Goal: Task Accomplishment & Management: Use online tool/utility

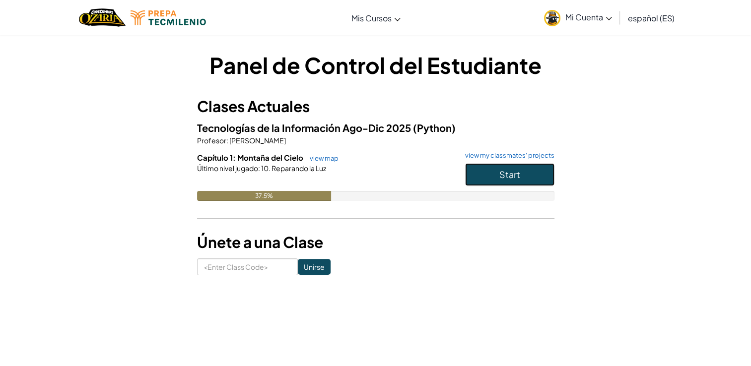
click at [522, 174] on button "Start" at bounding box center [509, 174] width 89 height 23
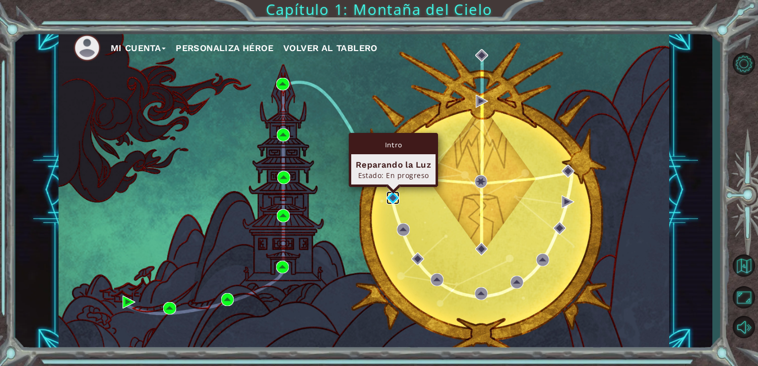
click at [393, 196] on img at bounding box center [393, 198] width 13 height 13
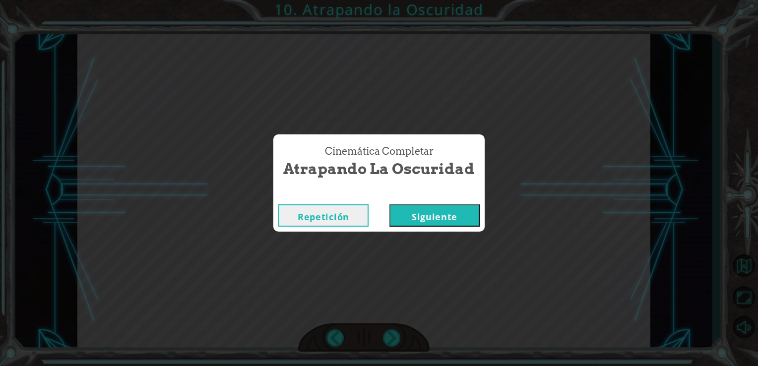
click at [448, 212] on button "Siguiente" at bounding box center [435, 215] width 90 height 22
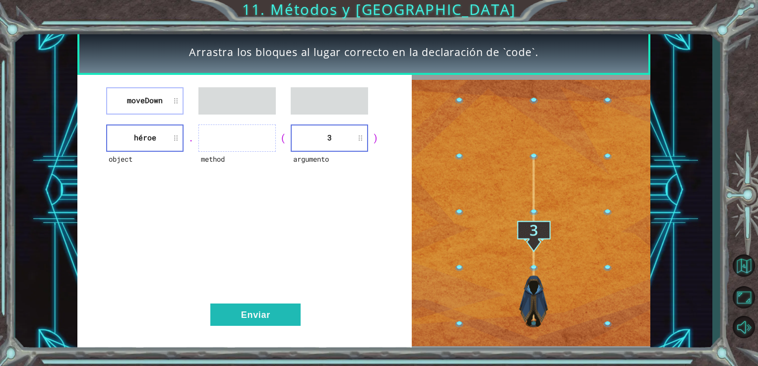
drag, startPoint x: 145, startPoint y: 115, endPoint x: 230, endPoint y: 141, distance: 88.8
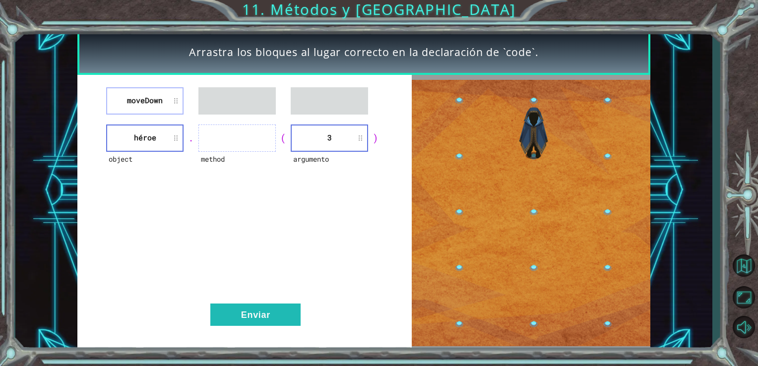
click at [230, 141] on div "moveDown object héroe . method ( argumento 3 ) Enviar" at bounding box center [244, 213] width 335 height 277
drag, startPoint x: 230, startPoint y: 141, endPoint x: 279, endPoint y: 210, distance: 84.8
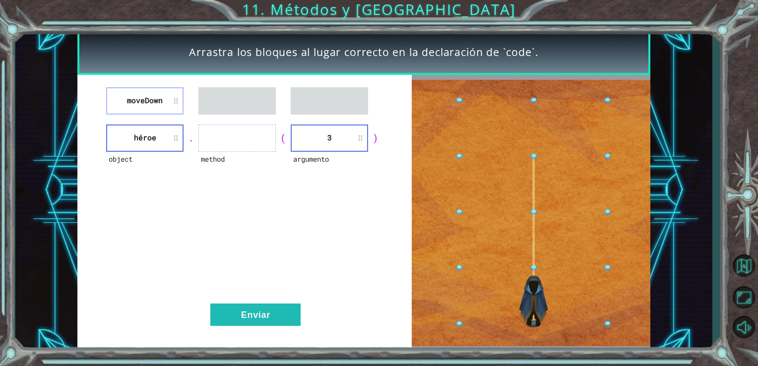
click at [279, 210] on div "moveDown object héroe . method ( argumento 3 ) Enviar" at bounding box center [244, 213] width 335 height 277
click at [182, 201] on div "moveDown object héroe . method ( argumento 3 ) Enviar" at bounding box center [244, 213] width 335 height 277
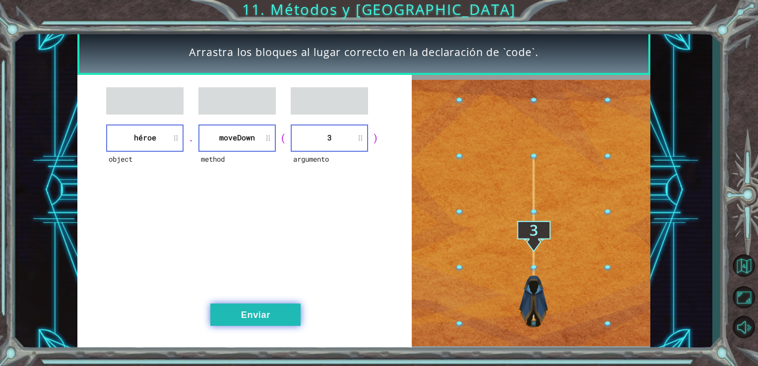
click at [277, 324] on button "Enviar" at bounding box center [255, 315] width 90 height 22
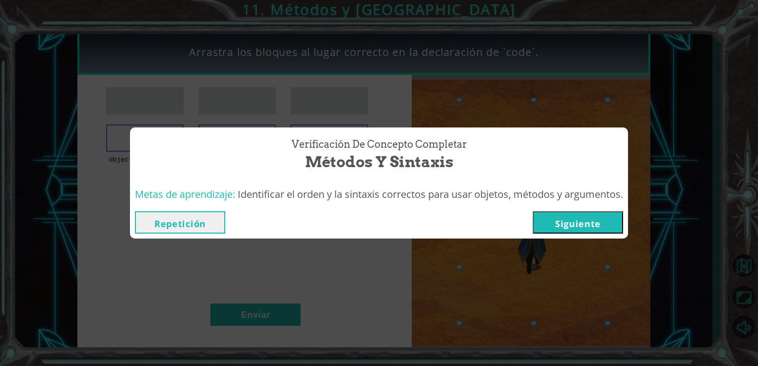
click at [566, 225] on button "Siguiente" at bounding box center [578, 222] width 90 height 22
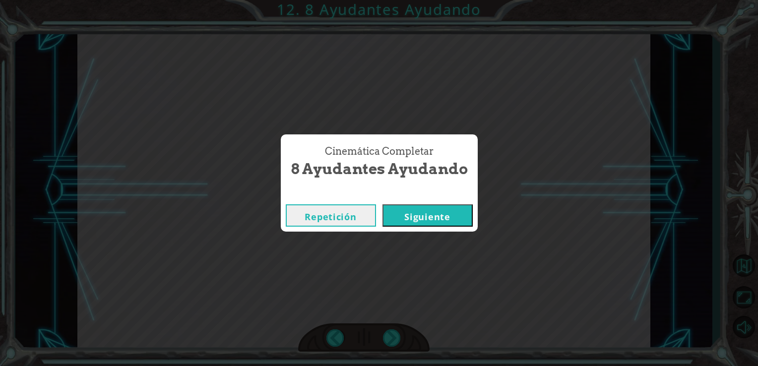
click at [458, 213] on button "Siguiente" at bounding box center [428, 215] width 90 height 22
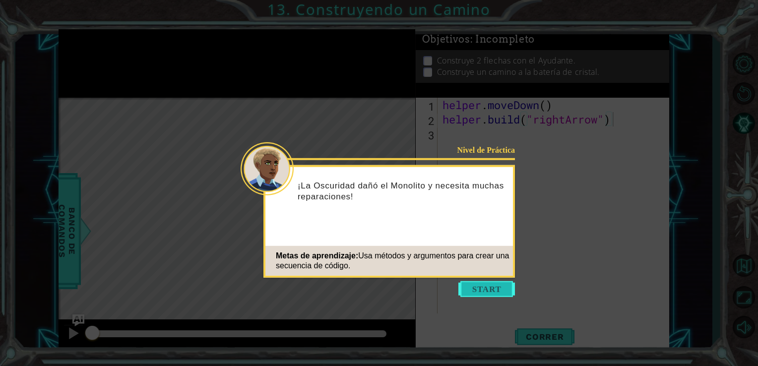
click at [498, 292] on button "Start" at bounding box center [486, 289] width 57 height 16
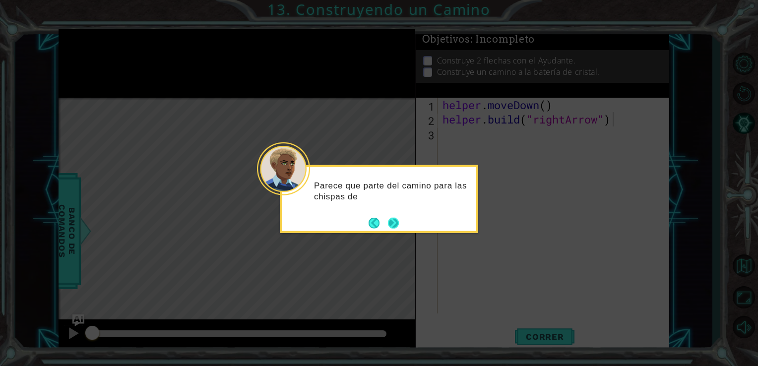
click at [392, 227] on button "Next" at bounding box center [393, 222] width 11 height 11
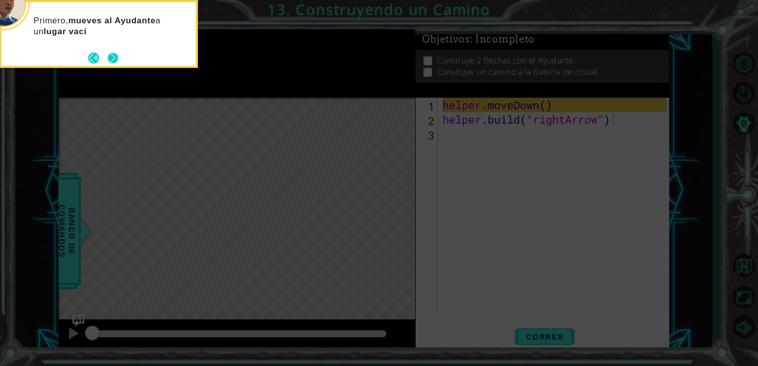
click at [114, 63] on button "Next" at bounding box center [113, 58] width 11 height 11
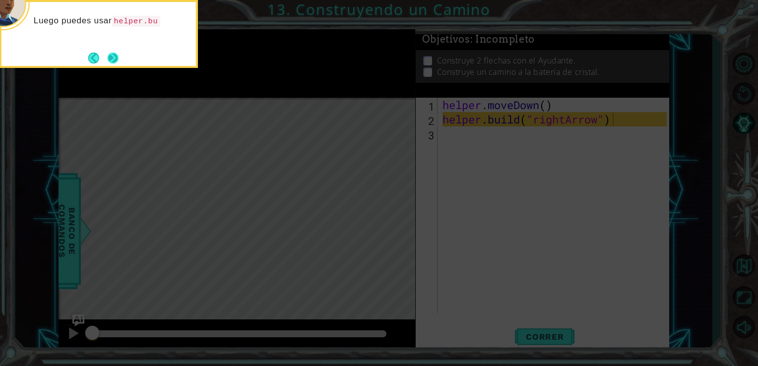
click at [117, 56] on button "Next" at bounding box center [113, 58] width 11 height 11
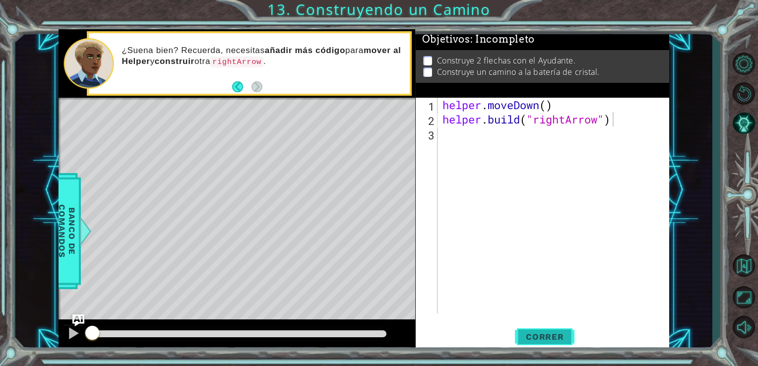
click at [554, 346] on button "Correr" at bounding box center [545, 336] width 60 height 25
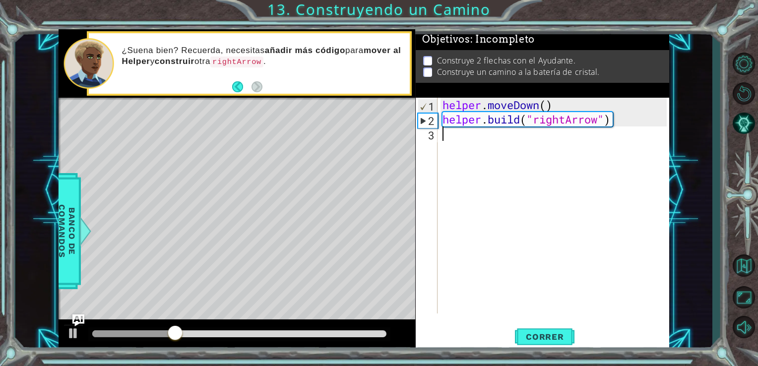
click at [548, 152] on div "helper . moveDown ( ) helper . build ( "rightArrow" )" at bounding box center [557, 220] width 232 height 245
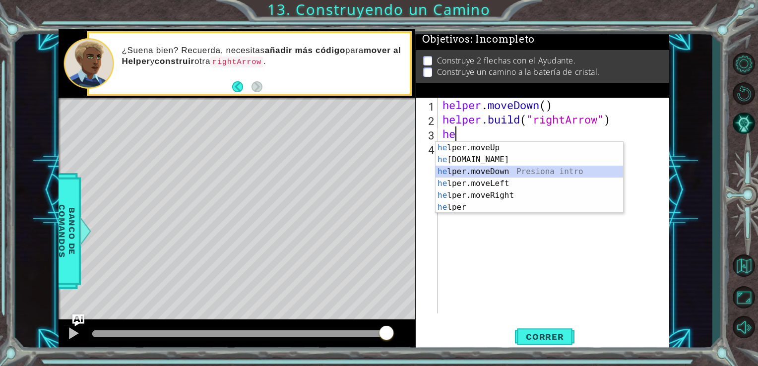
click at [493, 169] on div "he lper.moveUp Presiona intro he lper.build Presiona intro he lper.moveDown Pre…" at bounding box center [530, 189] width 188 height 95
type textarea "helper.moveDown(1)"
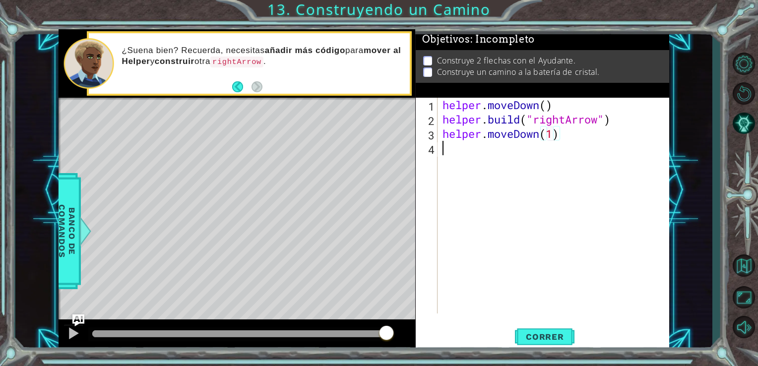
click at [468, 146] on div "helper . moveDown ( ) helper . build ( "rightArrow" ) helper . moveDown ( 1 )" at bounding box center [557, 220] width 232 height 245
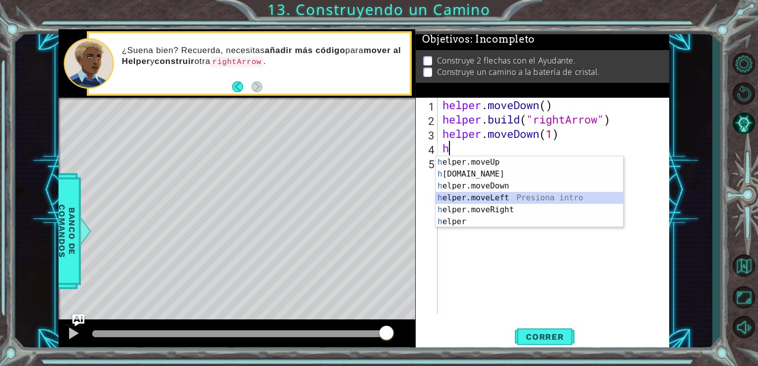
click at [491, 195] on div "h elper.moveUp Presiona intro h elper.build Presiona intro h elper.moveDown Pre…" at bounding box center [530, 203] width 188 height 95
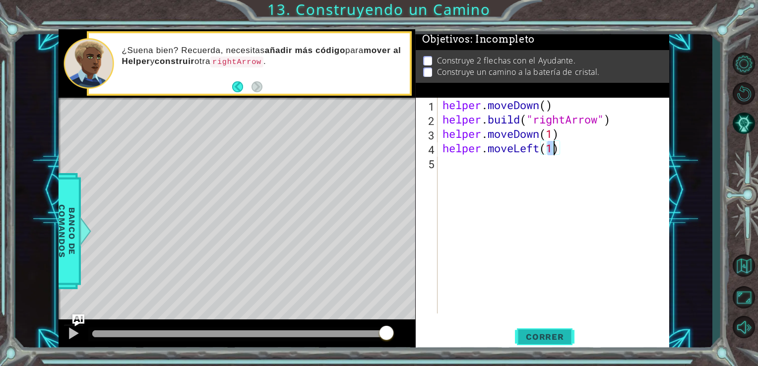
click at [553, 336] on span "Correr" at bounding box center [545, 337] width 58 height 10
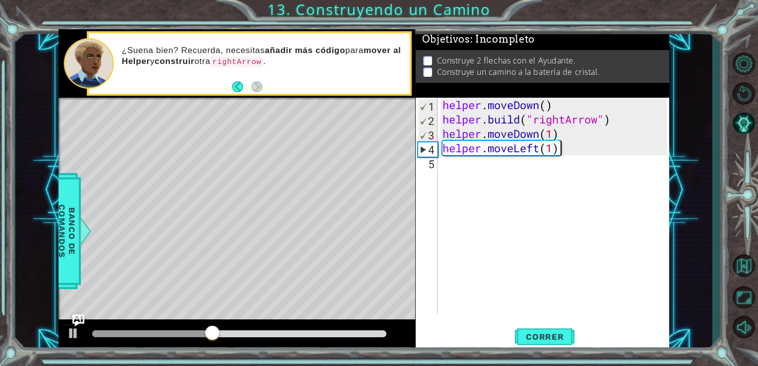
click at [579, 150] on div "helper . moveDown ( ) helper . build ( "rightArrow" ) helper . moveDown ( 1 ) h…" at bounding box center [557, 220] width 232 height 245
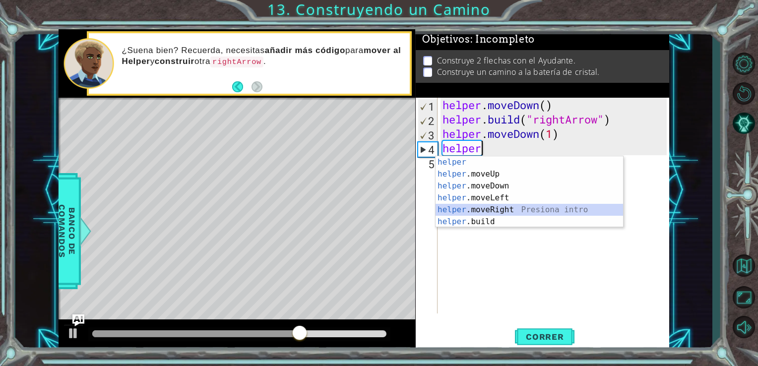
click at [516, 209] on div "helper Presiona intro helper .moveUp Presiona intro helper .moveDown Presiona i…" at bounding box center [530, 203] width 188 height 95
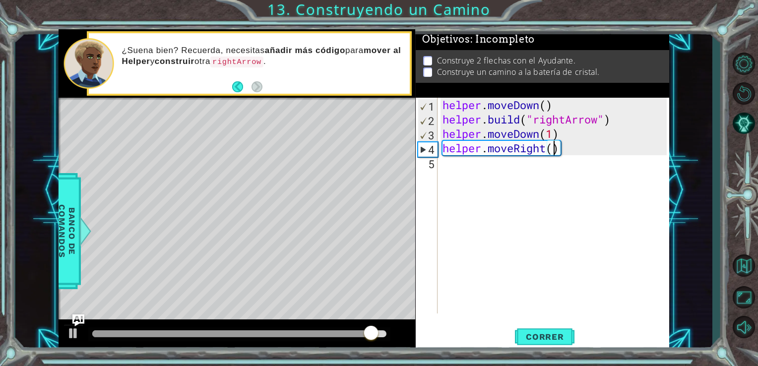
scroll to position [0, 5]
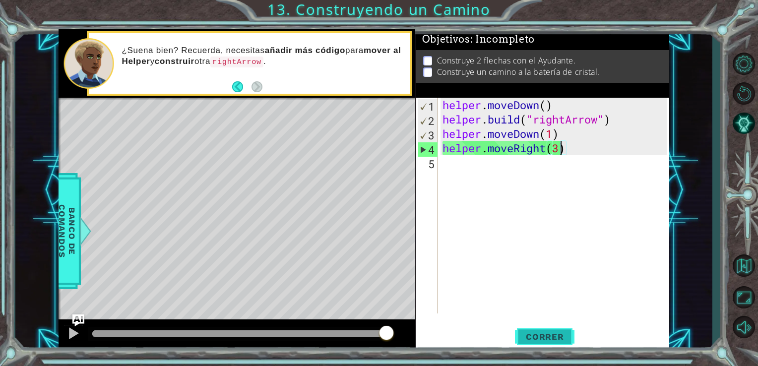
type textarea "helper.moveRight(3)"
click at [538, 332] on span "Correr" at bounding box center [545, 337] width 58 height 10
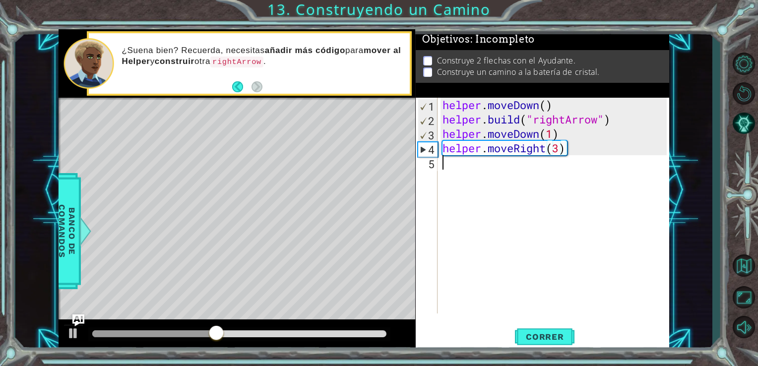
click at [601, 156] on div "helper . moveDown ( ) helper . build ( "rightArrow" ) helper . moveDown ( 1 ) h…" at bounding box center [557, 220] width 232 height 245
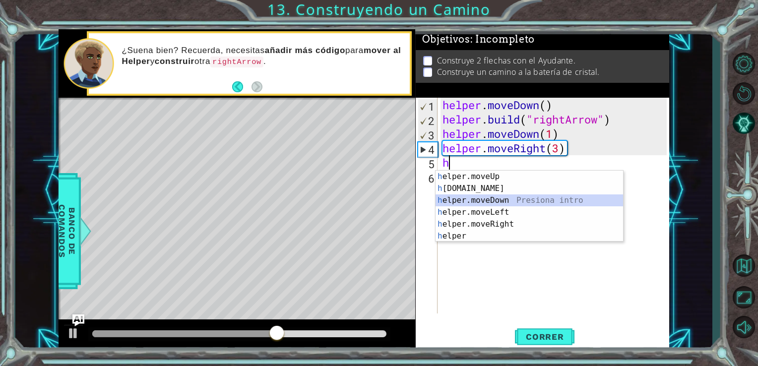
click at [496, 197] on div "h elper.moveUp Presiona intro h elper.build Presiona intro h elper.moveDown Pre…" at bounding box center [530, 218] width 188 height 95
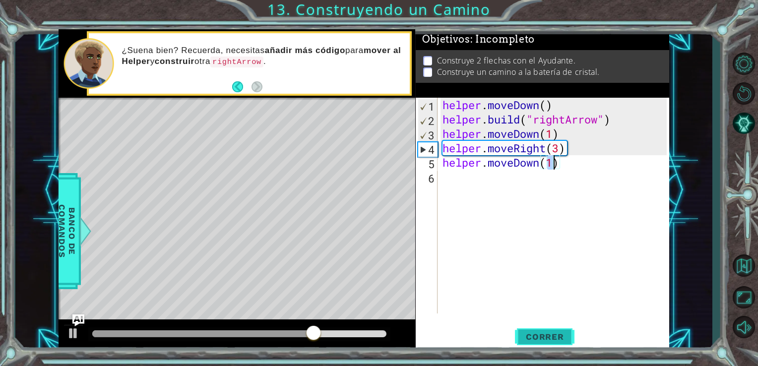
click at [536, 334] on span "Correr" at bounding box center [545, 337] width 58 height 10
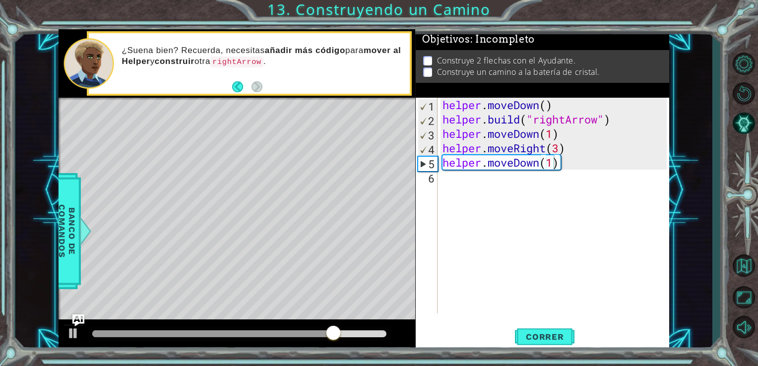
click at [400, 198] on div "Level Map" at bounding box center [288, 244] width 458 height 292
click at [564, 166] on div "helper . moveDown ( ) helper . build ( "rightArrow" ) helper . moveDown ( 1 ) h…" at bounding box center [557, 220] width 232 height 245
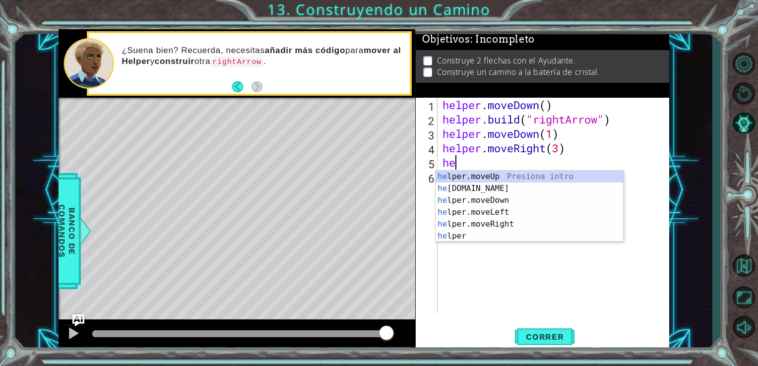
type textarea "h"
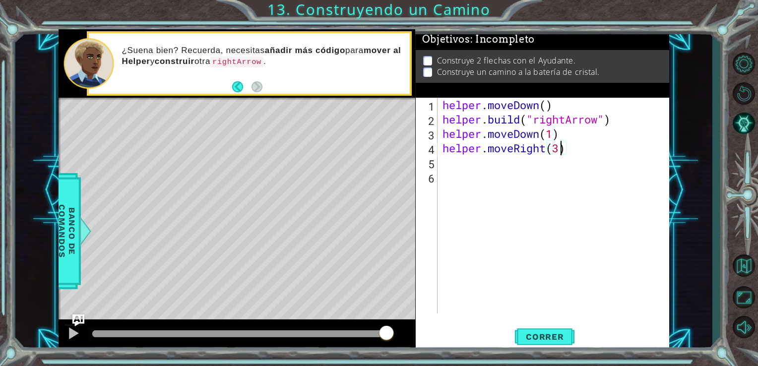
click at [563, 153] on div "helper . moveDown ( ) helper . build ( "rightArrow" ) helper . moveDown ( 1 ) h…" at bounding box center [557, 220] width 232 height 245
type textarea "helper.moveRight(4)"
click at [558, 341] on span "Correr" at bounding box center [545, 337] width 58 height 10
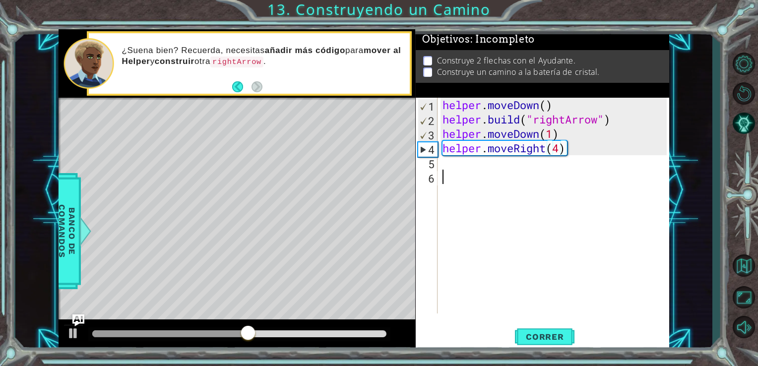
click at [527, 260] on div "helper . moveDown ( ) helper . build ( "rightArrow" ) helper . moveDown ( 1 ) h…" at bounding box center [557, 220] width 232 height 245
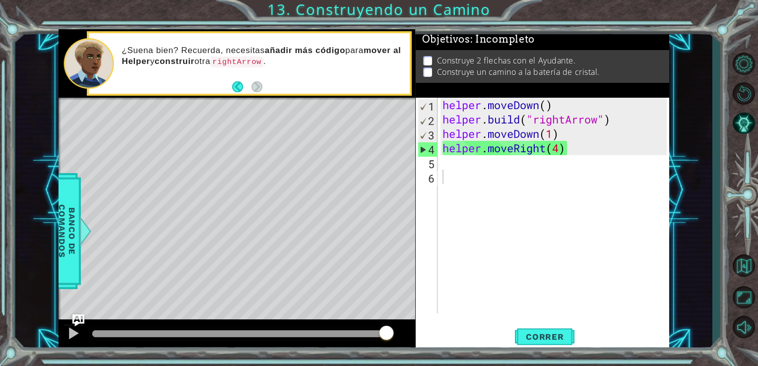
drag, startPoint x: 394, startPoint y: 189, endPoint x: 397, endPoint y: 223, distance: 34.4
click at [397, 223] on div "Level Map" at bounding box center [288, 244] width 458 height 292
click at [545, 168] on div "helper . moveDown ( ) helper . build ( "rightArrow" ) helper . moveDown ( 1 ) h…" at bounding box center [557, 220] width 232 height 245
click at [563, 149] on div "helper . moveDown ( ) helper . build ( "rightArrow" ) helper . moveDown ( 1 ) h…" at bounding box center [557, 220] width 232 height 245
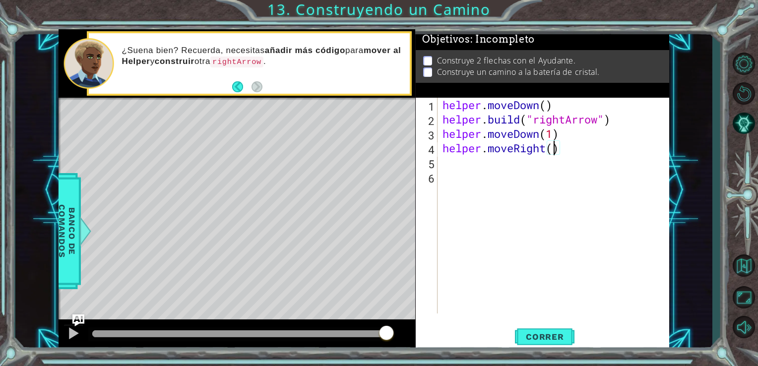
type textarea "helper.moveRight(3)"
click at [576, 150] on div "helper . moveDown ( ) helper . build ( "rightArrow" ) helper . moveDown ( 1 ) h…" at bounding box center [557, 220] width 232 height 245
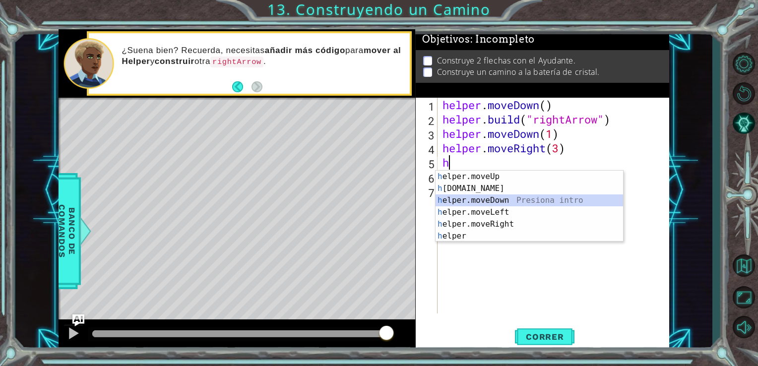
click at [534, 198] on div "h elper.moveUp Presiona intro h elper.build Presiona intro h elper.moveDown Pre…" at bounding box center [530, 218] width 188 height 95
type textarea "helper.moveDown(1)"
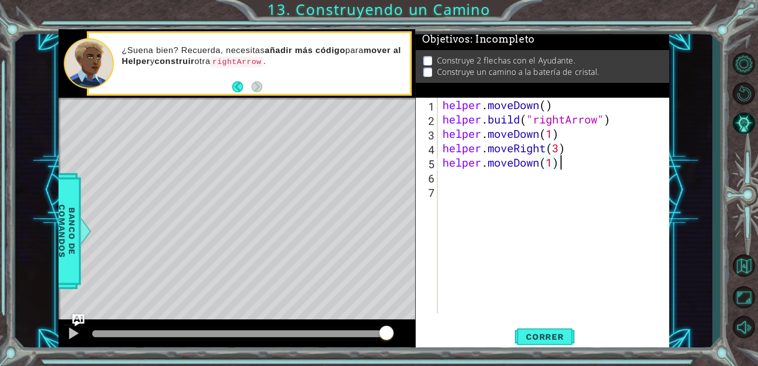
click at [579, 168] on div "helper . moveDown ( ) helper . build ( "rightArrow" ) helper . moveDown ( 1 ) h…" at bounding box center [557, 220] width 232 height 245
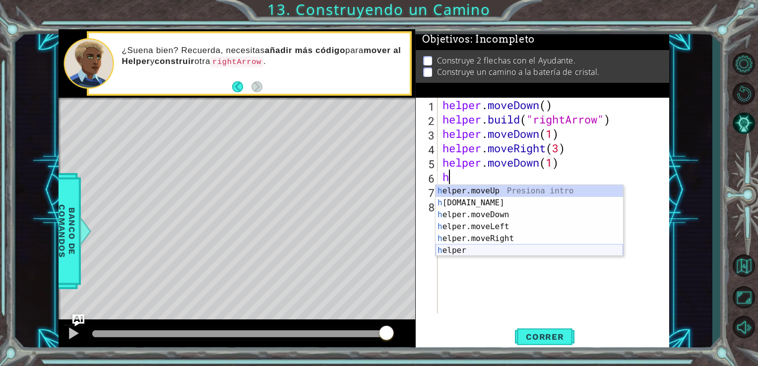
click at [469, 253] on div "h elper.moveUp Presiona intro h elper.build Presiona intro h elper.moveDown Pre…" at bounding box center [530, 232] width 188 height 95
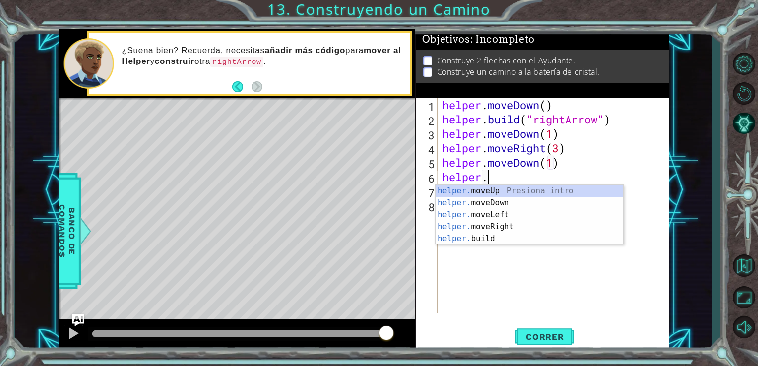
scroll to position [0, 1]
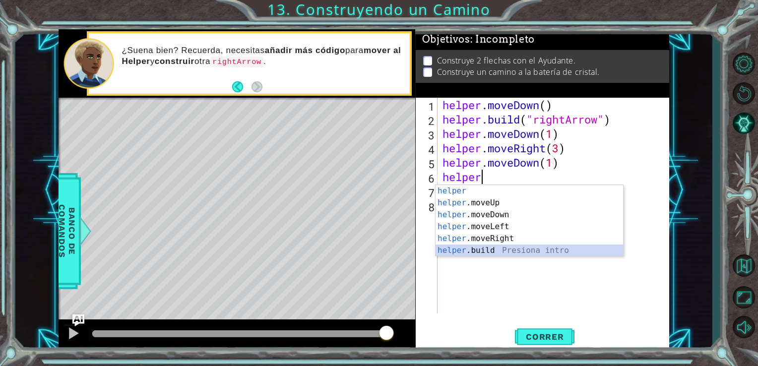
click at [473, 249] on div "helper Presiona intro helper .moveUp Presiona intro helper .moveDown Presiona i…" at bounding box center [530, 232] width 188 height 95
type textarea "helper.build("rightArrow")"
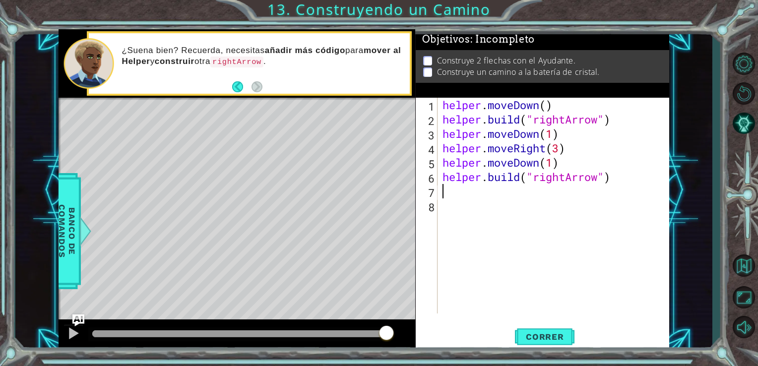
click at [622, 188] on div "helper . moveDown ( ) helper . build ( "rightArrow" ) helper . moveDown ( 1 ) h…" at bounding box center [557, 220] width 232 height 245
click at [542, 333] on span "Correr" at bounding box center [545, 337] width 58 height 10
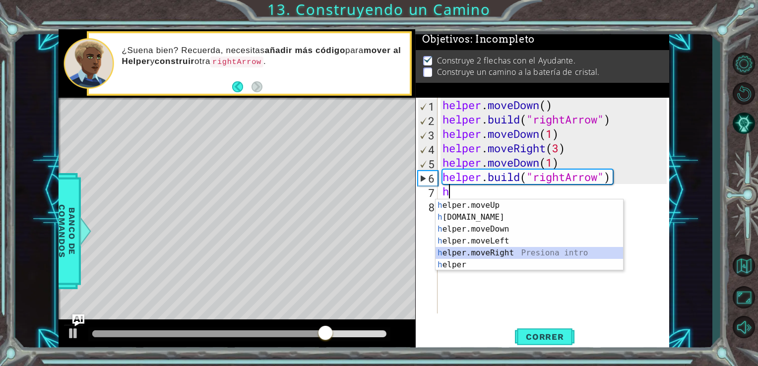
click at [497, 257] on div "h elper.moveUp Presiona intro h elper.build Presiona intro h elper.moveDown Pre…" at bounding box center [530, 246] width 188 height 95
type textarea "helper.moveRight(1)"
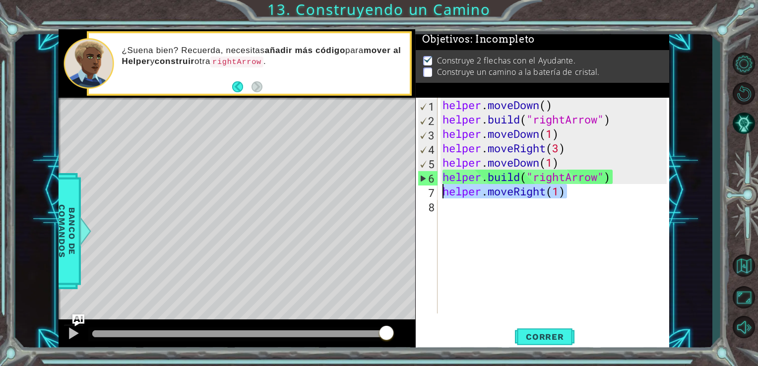
drag, startPoint x: 571, startPoint y: 197, endPoint x: 445, endPoint y: 194, distance: 126.1
click at [445, 194] on div "helper . moveDown ( ) helper . build ( "rightArrow" ) helper . moveDown ( 1 ) h…" at bounding box center [557, 220] width 232 height 245
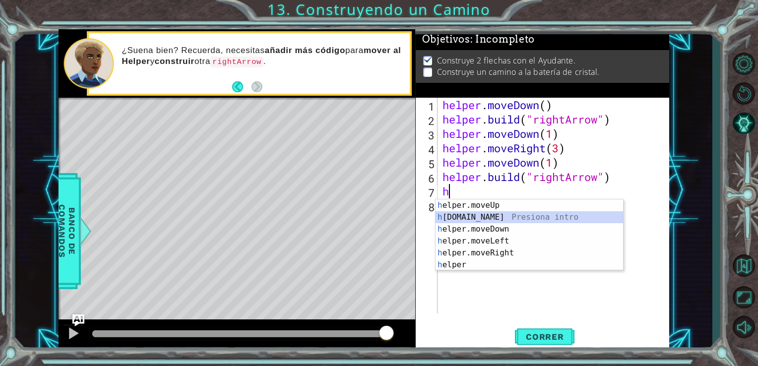
click at [498, 219] on div "h elper.moveUp Presiona intro h elper.build Presiona intro h elper.moveDown Pre…" at bounding box center [530, 246] width 188 height 95
type textarea "helper.build("rightArrow")"
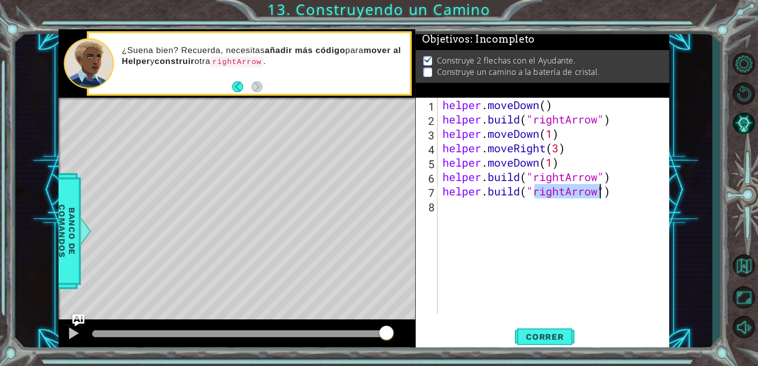
click at [632, 190] on div "helper . moveDown ( ) helper . build ( "rightArrow" ) helper . moveDown ( 1 ) h…" at bounding box center [557, 220] width 232 height 245
click at [615, 176] on div "helper . moveDown ( ) helper . build ( "rightArrow" ) helper . moveDown ( 1 ) h…" at bounding box center [557, 220] width 232 height 245
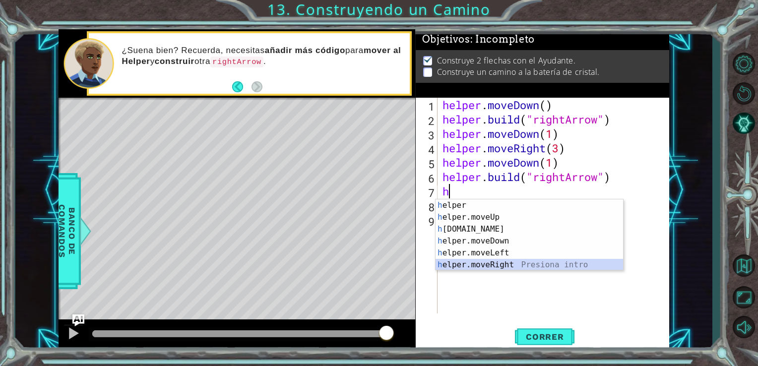
click at [495, 261] on div "h elper Presiona intro h elper.moveUp Presiona intro h elper.build Presiona int…" at bounding box center [530, 246] width 188 height 95
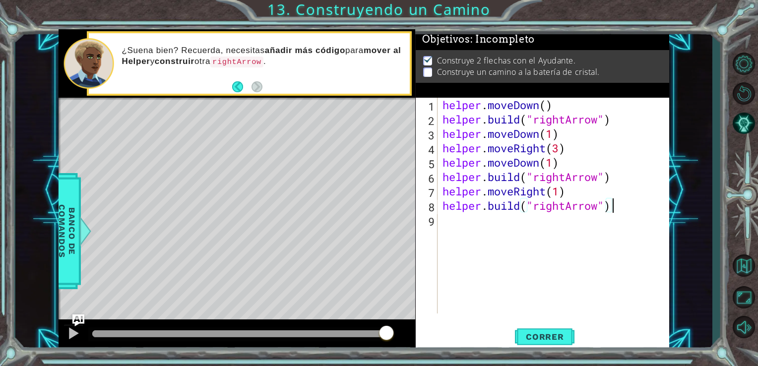
click at [636, 210] on div "helper . moveDown ( ) helper . build ( "rightArrow" ) helper . moveDown ( 1 ) h…" at bounding box center [557, 220] width 232 height 245
type textarea "helper.build("rightArrow")"
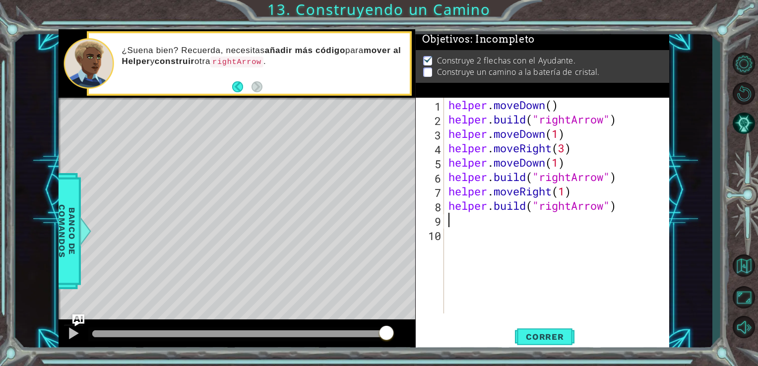
type textarea "j"
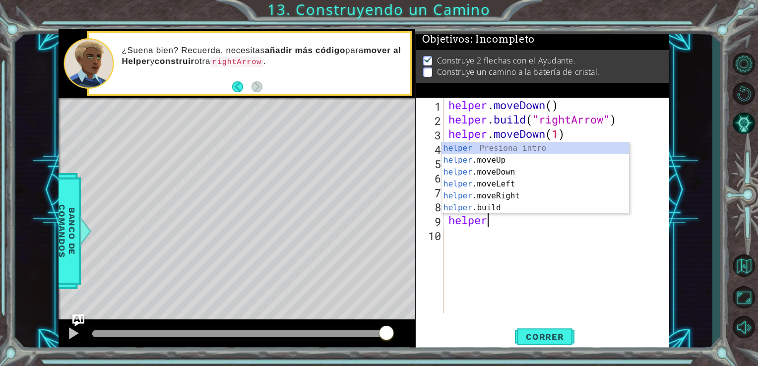
scroll to position [0, 1]
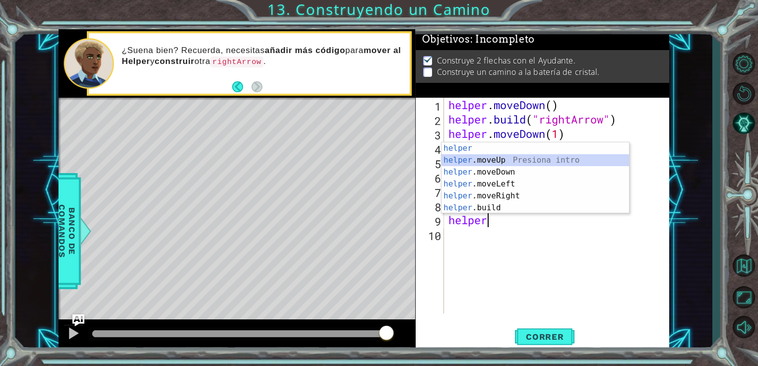
click at [486, 162] on div "helper Presiona intro helper .moveUp Presiona intro helper .moveDown Presiona i…" at bounding box center [536, 189] width 188 height 95
type textarea "helper.moveUp(1)"
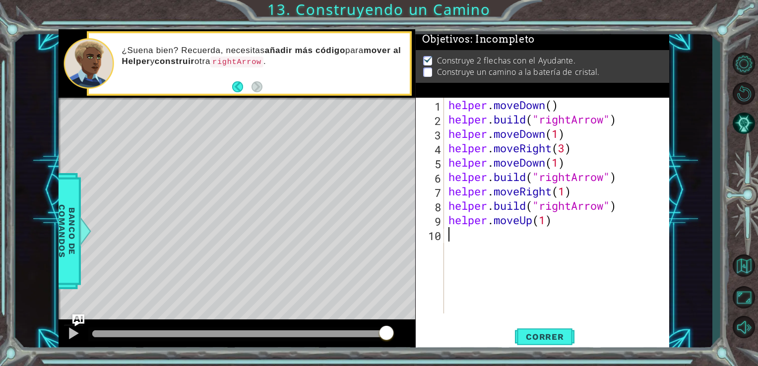
click at [570, 238] on div "helper . moveDown ( ) helper . build ( "rightArrow" ) helper . moveDown ( 1 ) h…" at bounding box center [560, 220] width 226 height 245
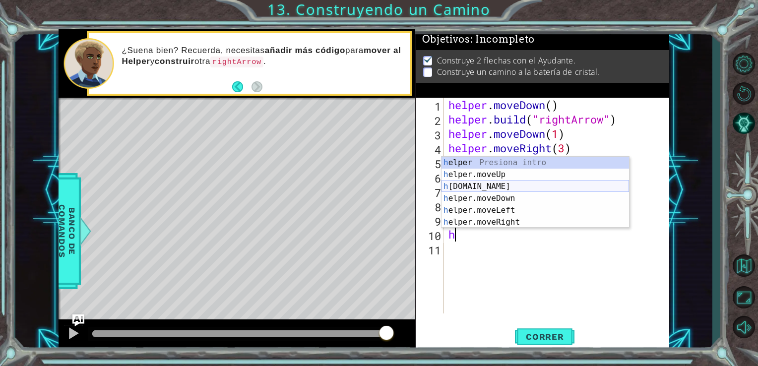
click at [509, 184] on div "h elper Presiona intro h elper.moveUp Presiona intro h elper.build Presiona int…" at bounding box center [536, 204] width 188 height 95
type textarea "helper.build("rightArrow")"
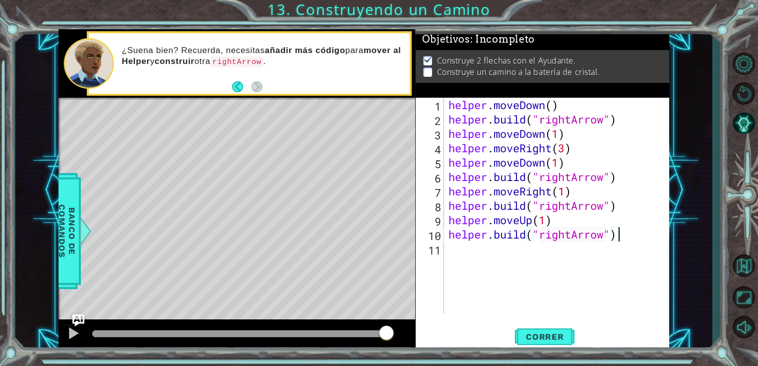
click at [637, 235] on div "helper . moveDown ( ) helper . build ( "rightArrow" ) helper . moveDown ( 1 ) h…" at bounding box center [560, 220] width 226 height 245
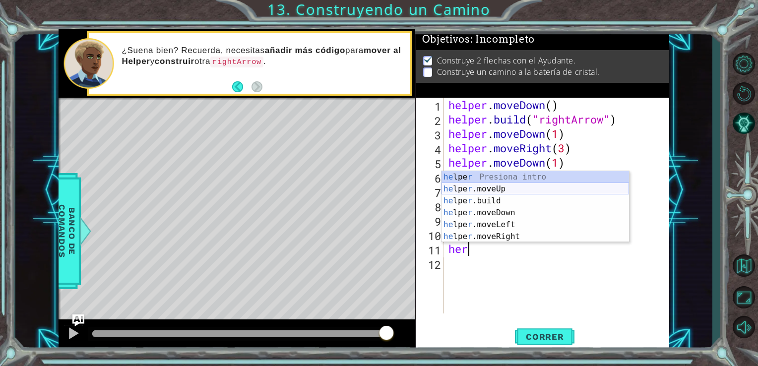
click at [543, 190] on div "he lpe r Presiona intro he lpe r .moveUp Presiona intro he lpe r .build Presion…" at bounding box center [536, 218] width 188 height 95
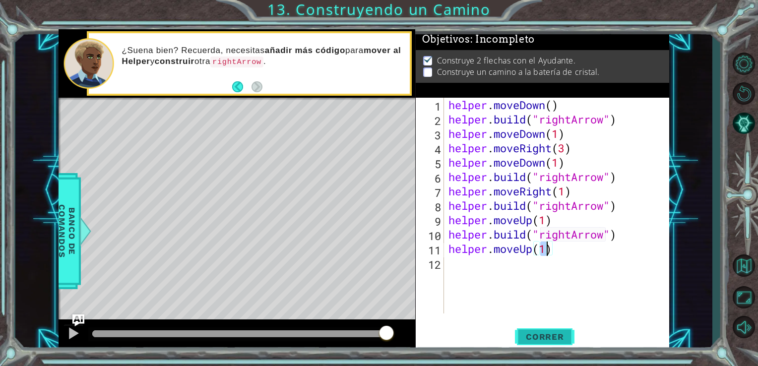
type textarea "helper.moveUp(1)"
click at [540, 340] on span "Correr" at bounding box center [545, 337] width 58 height 10
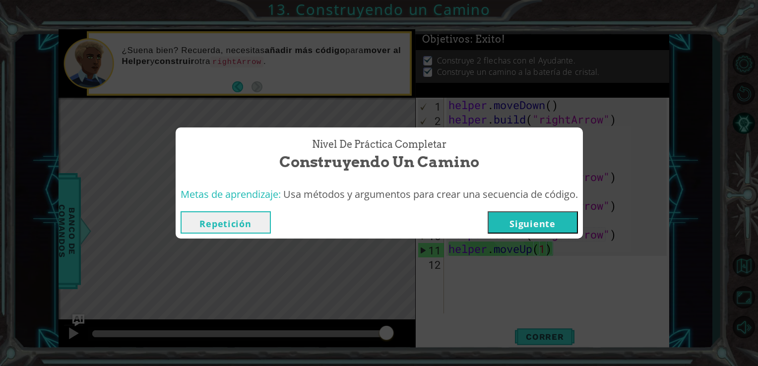
click at [517, 223] on button "Siguiente" at bounding box center [533, 222] width 90 height 22
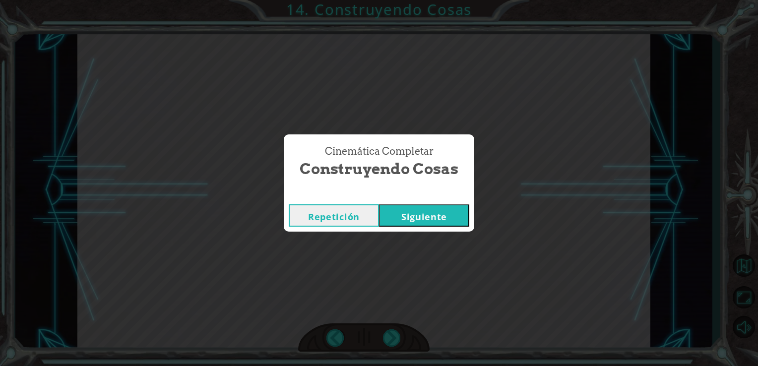
click at [439, 212] on button "Siguiente" at bounding box center [424, 215] width 90 height 22
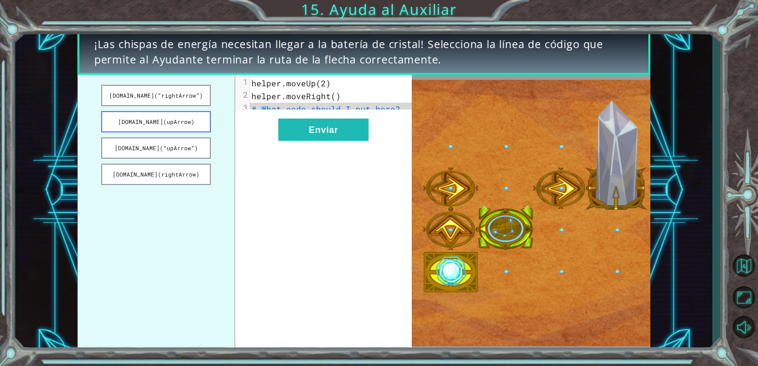
click at [194, 115] on button "helper.build(upArrow)" at bounding box center [156, 121] width 110 height 21
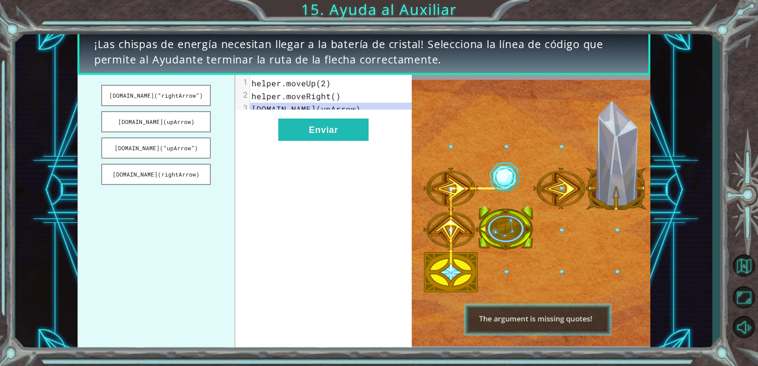
click at [192, 106] on ul "helper.build(“rightArrow”) helper.build(upArrow) helper.build(“upArrow”) helper…" at bounding box center [156, 213] width 158 height 277
click at [176, 98] on button "helper.build(“rightArrow”)" at bounding box center [156, 95] width 110 height 21
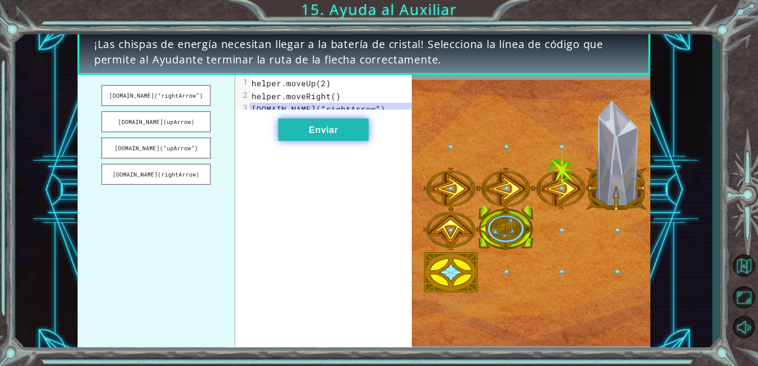
click at [326, 136] on button "Enviar" at bounding box center [323, 130] width 90 height 22
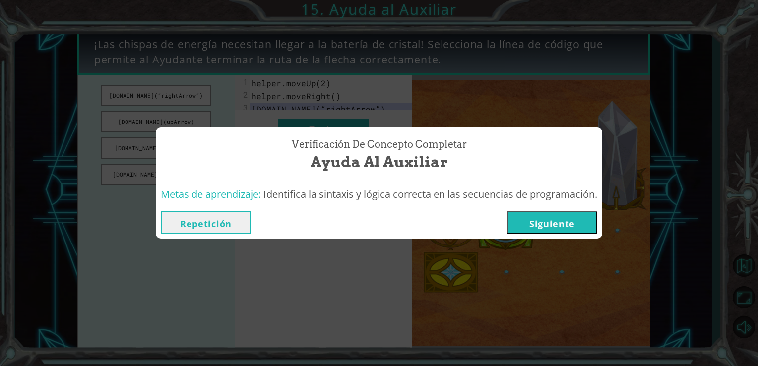
click at [551, 226] on button "Siguiente" at bounding box center [552, 222] width 90 height 22
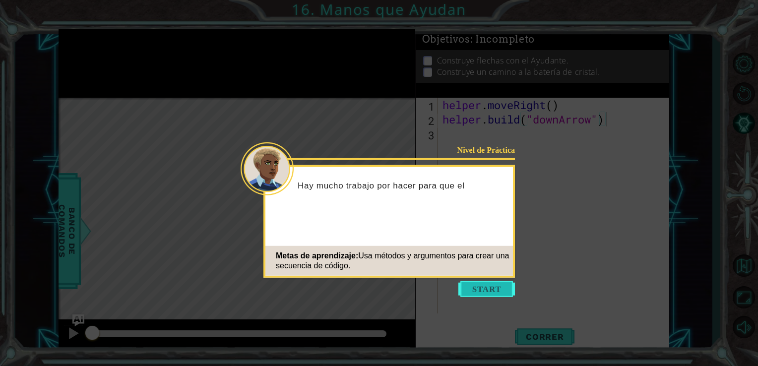
click at [485, 291] on button "Start" at bounding box center [486, 289] width 57 height 16
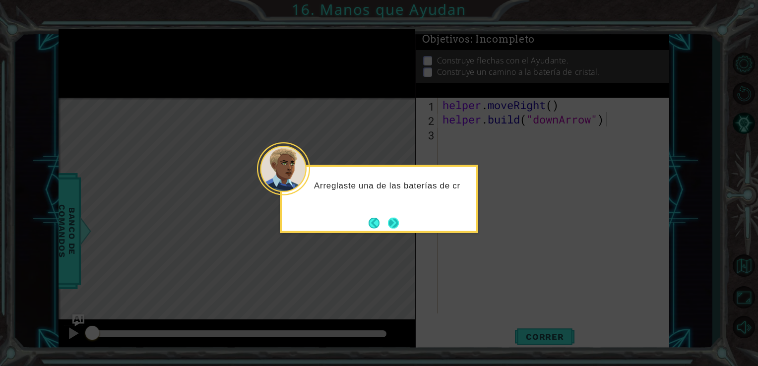
click at [399, 223] on button "Next" at bounding box center [393, 222] width 11 height 11
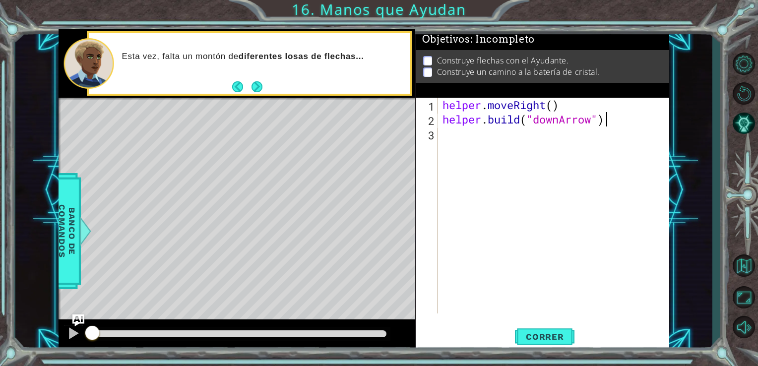
click at [623, 122] on div "helper . moveRight ( ) helper . build ( "downArrow" )" at bounding box center [557, 220] width 232 height 245
click at [568, 104] on div "helper . moveRight ( ) helper . build ( "downArrow" )" at bounding box center [557, 220] width 232 height 245
click at [532, 343] on button "Correr" at bounding box center [545, 336] width 60 height 25
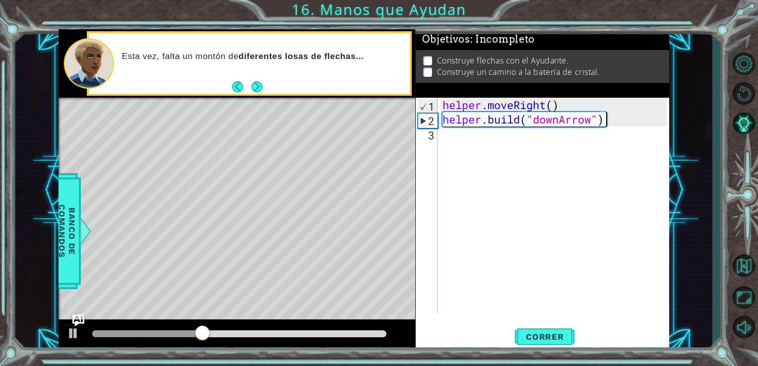
click at [627, 123] on div "helper . moveRight ( ) helper . build ( "downArrow" )" at bounding box center [557, 220] width 232 height 245
type textarea "helper.build("downArrow")"
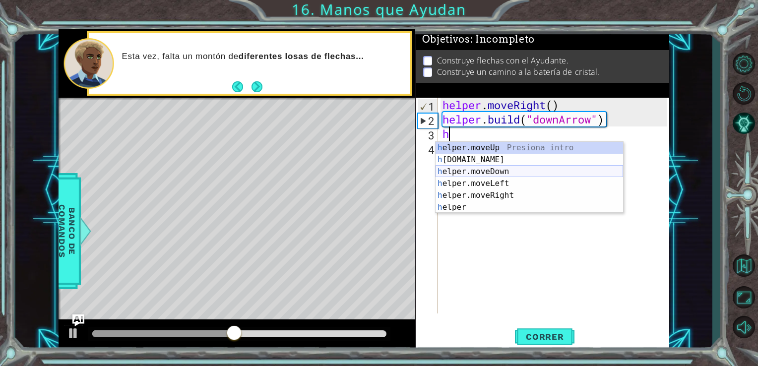
click at [520, 175] on div "h elper.moveUp Presiona intro h elper.build Presiona intro h elper.moveDown Pre…" at bounding box center [530, 189] width 188 height 95
type textarea "helper.moveDown(1)"
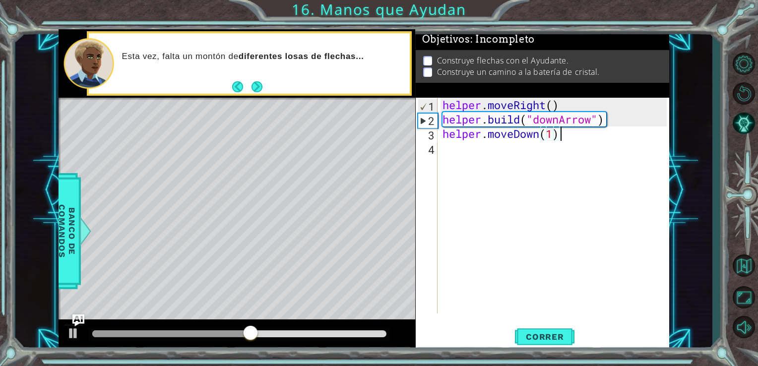
click at [602, 138] on div "helper . moveRight ( ) helper . build ( "downArrow" ) helper . moveDown ( 1 )" at bounding box center [557, 220] width 232 height 245
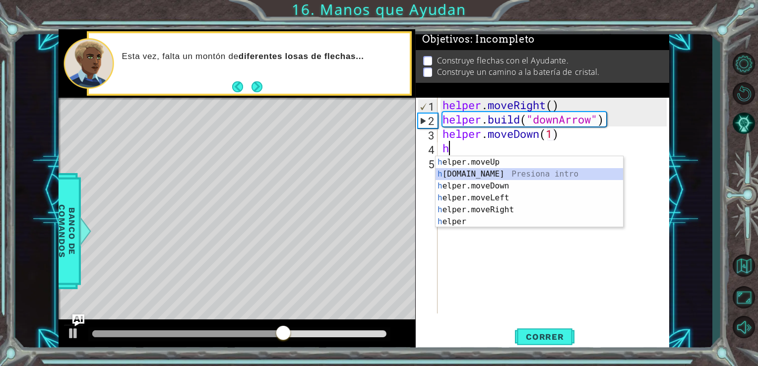
click at [495, 177] on div "h elper.moveUp Presiona intro h elper.build Presiona intro h elper.moveDown Pre…" at bounding box center [530, 203] width 188 height 95
type textarea "helper.build("rightArrow")"
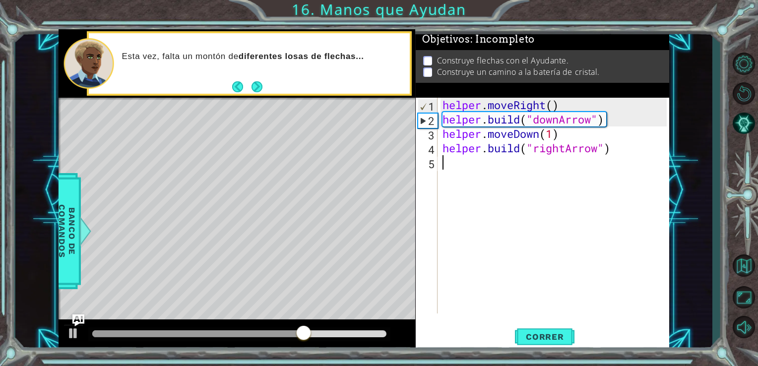
click at [623, 158] on div "helper . moveRight ( ) helper . build ( "downArrow" ) helper . moveDown ( 1 ) h…" at bounding box center [557, 220] width 232 height 245
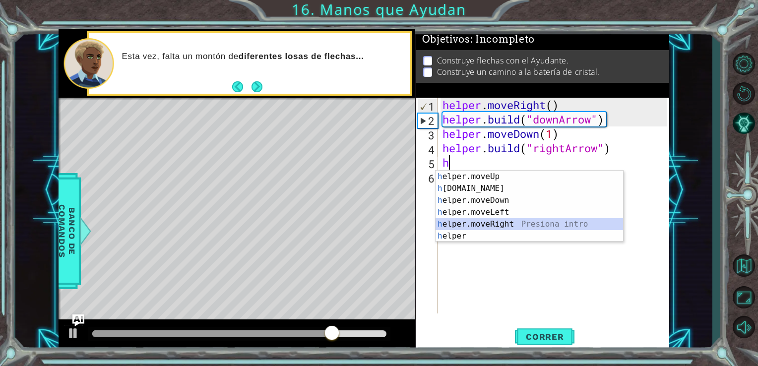
click at [502, 225] on div "h elper.moveUp Presiona intro h elper.build Presiona intro h elper.moveDown Pre…" at bounding box center [530, 218] width 188 height 95
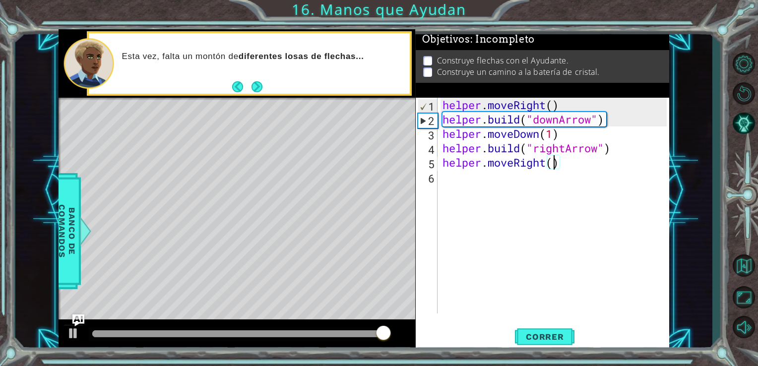
type textarea "helper.moveRight(4)"
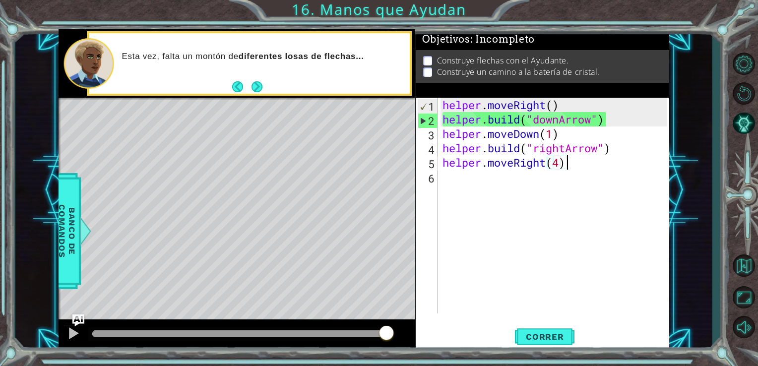
click at [583, 170] on div "helper . moveRight ( ) helper . build ( "downArrow" ) helper . moveDown ( 1 ) h…" at bounding box center [557, 220] width 232 height 245
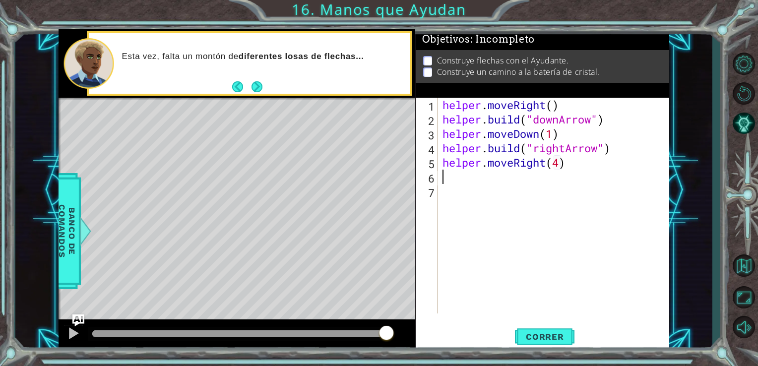
scroll to position [0, 0]
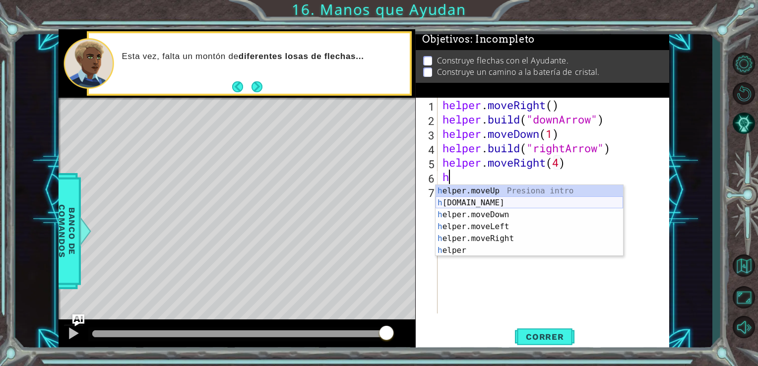
click at [498, 205] on div "h elper.moveUp Presiona intro h elper.build Presiona intro h elper.moveDown Pre…" at bounding box center [530, 232] width 188 height 95
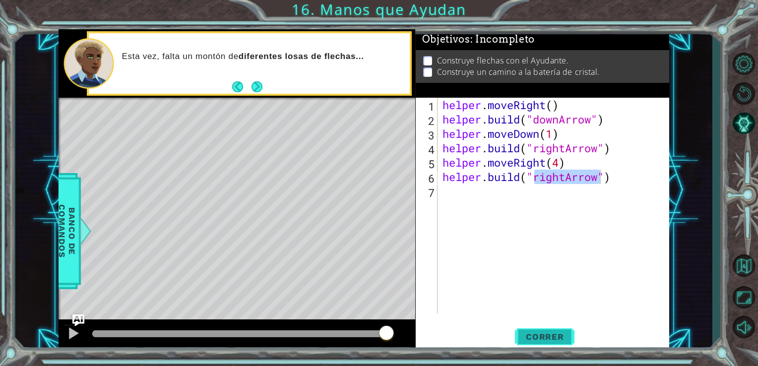
click at [545, 336] on span "Correr" at bounding box center [545, 337] width 58 height 10
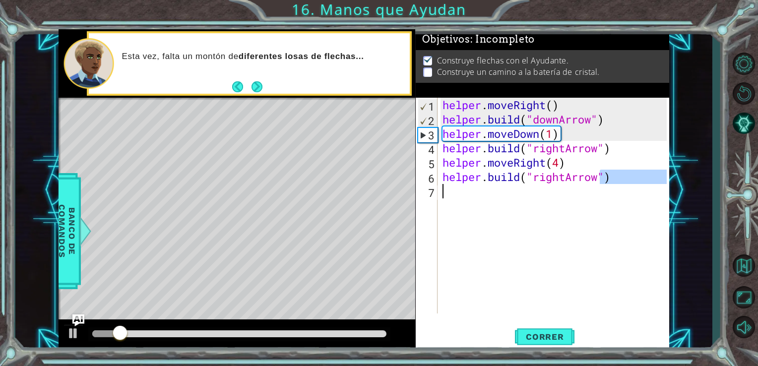
drag, startPoint x: 600, startPoint y: 184, endPoint x: 623, endPoint y: 195, distance: 25.5
click at [623, 195] on div "helper . moveRight ( ) helper . build ( "downArrow" ) helper . moveDown ( 1 ) h…" at bounding box center [557, 220] width 232 height 245
type textarea "helper.build("rightArrow")"
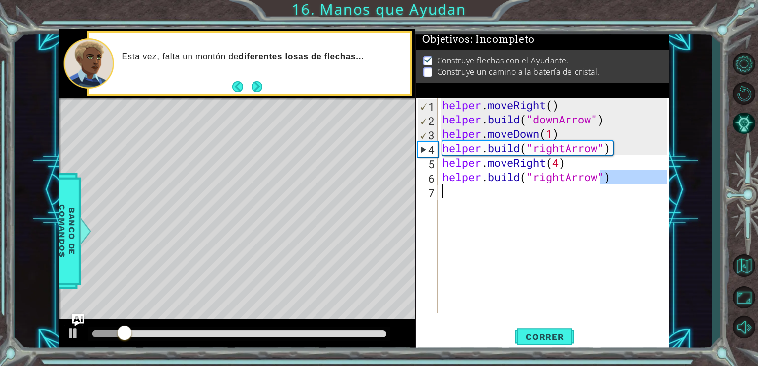
click at [623, 195] on div "helper . moveRight ( ) helper . build ( "downArrow" ) helper . moveDown ( 1 ) h…" at bounding box center [554, 206] width 227 height 216
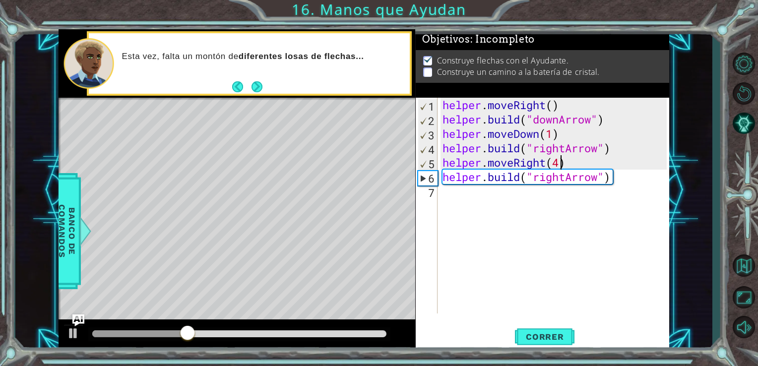
click at [560, 162] on div "helper . moveRight ( ) helper . build ( "downArrow" ) helper . moveDown ( 1 ) h…" at bounding box center [557, 220] width 232 height 245
click at [604, 184] on div "helper . moveRight ( ) helper . build ( "downArrow" ) helper . moveDown ( 1 ) h…" at bounding box center [557, 220] width 232 height 245
click at [557, 326] on button "Correr" at bounding box center [545, 336] width 60 height 25
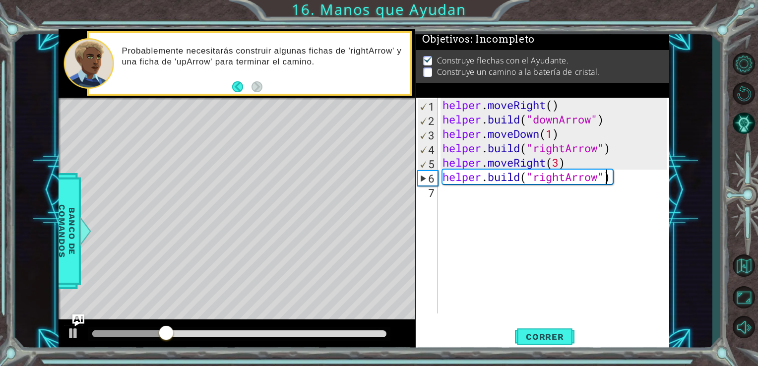
click at [599, 181] on div "helper . moveRight ( ) helper . build ( "downArrow" ) helper . moveDown ( 1 ) h…" at bounding box center [557, 220] width 232 height 245
click at [557, 170] on div "helper . moveRight ( ) helper . build ( "downArrow" ) helper . moveDown ( 1 ) h…" at bounding box center [557, 220] width 232 height 245
click at [570, 167] on div "helper . moveRight ( ) helper . build ( "downArrow" ) helper . moveDown ( 1 ) h…" at bounding box center [557, 220] width 232 height 245
click at [625, 183] on div "helper . moveRight ( ) helper . build ( "downArrow" ) helper . moveDown ( 1 ) h…" at bounding box center [557, 220] width 232 height 245
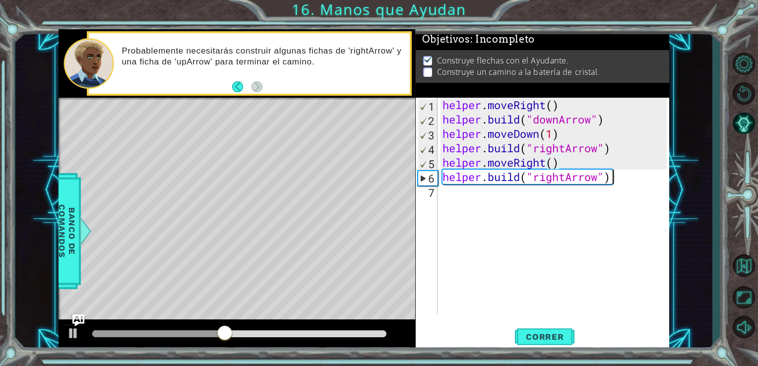
type textarea "helper.build("rightArrow")"
click at [600, 179] on div "helper . moveRight ( ) helper . build ( "downArrow" ) helper . moveDown ( 1 ) h…" at bounding box center [557, 220] width 232 height 245
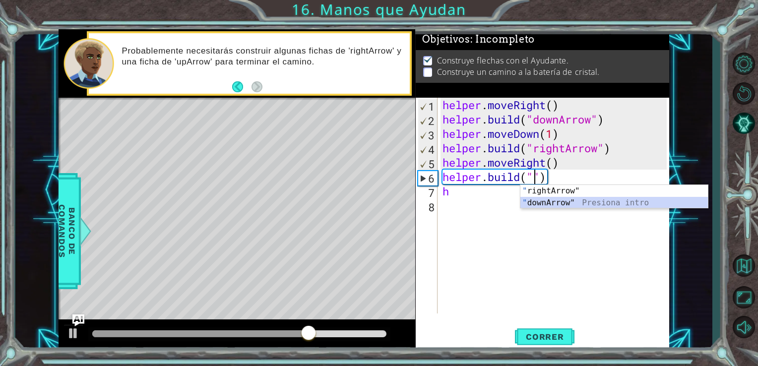
click at [567, 203] on div "" rightArrow" Presiona intro " downArrow" Presiona intro" at bounding box center [614, 209] width 188 height 48
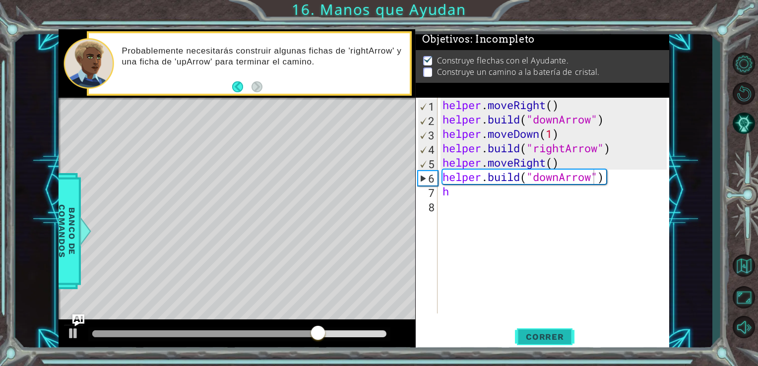
click at [548, 333] on span "Correr" at bounding box center [545, 337] width 58 height 10
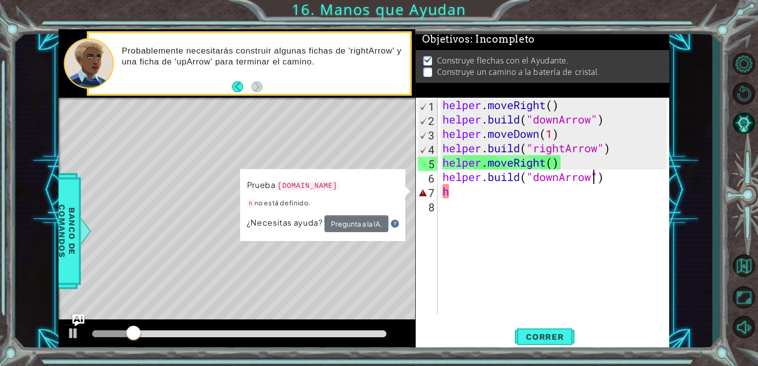
type textarea "helper.build("downArrowe")"
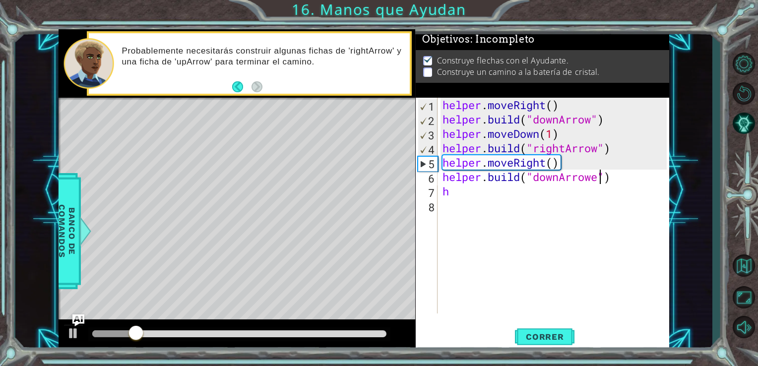
scroll to position [0, 6]
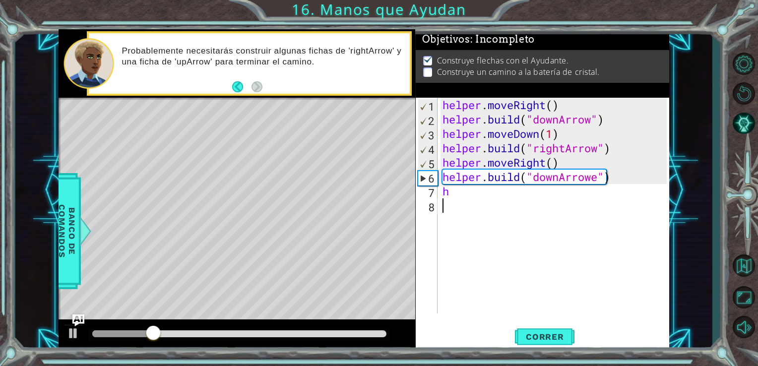
click at [505, 214] on div "helper . moveRight ( ) helper . build ( "downArrow" ) helper . moveDown ( 1 ) h…" at bounding box center [557, 220] width 232 height 245
click at [494, 203] on div "helper . moveRight ( ) helper . build ( "downArrow" ) helper . moveDown ( 1 ) h…" at bounding box center [557, 220] width 232 height 245
click at [486, 195] on div "helper . moveRight ( ) helper . build ( "downArrow" ) helper . moveDown ( 1 ) h…" at bounding box center [557, 220] width 232 height 245
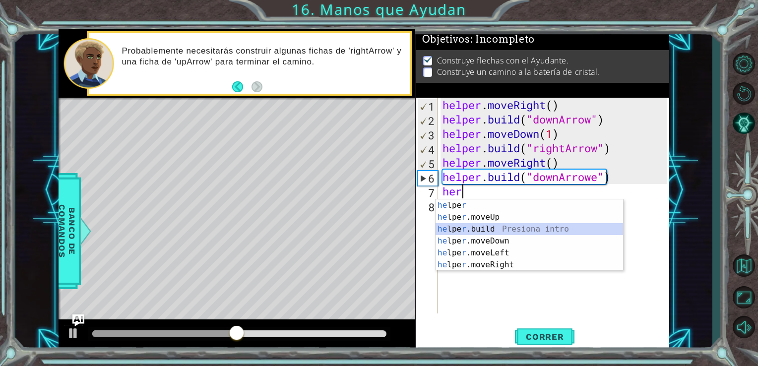
click at [490, 228] on div "he lpe r Presiona intro he lpe r .moveUp Presiona intro he lpe r .build Presion…" at bounding box center [530, 246] width 188 height 95
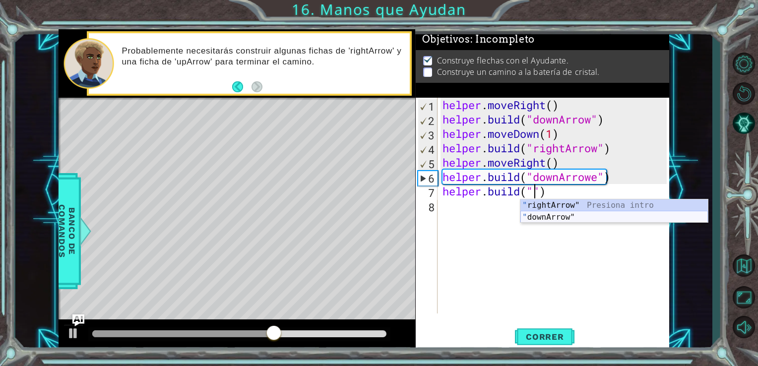
click at [574, 220] on div "" rightArrow" Presiona intro " downArrow" Presiona intro" at bounding box center [614, 223] width 188 height 48
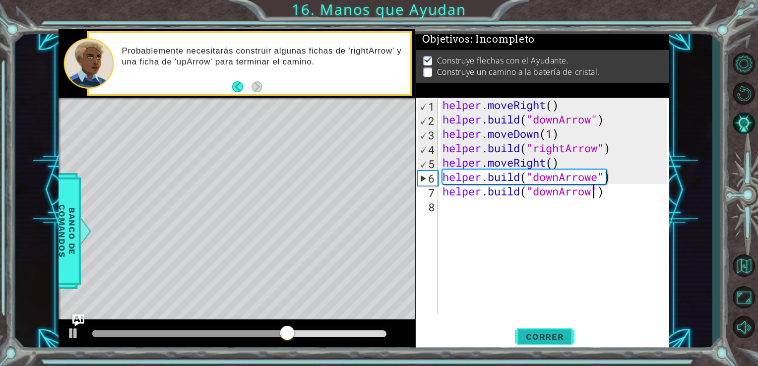
click at [543, 325] on button "Correr" at bounding box center [545, 336] width 60 height 25
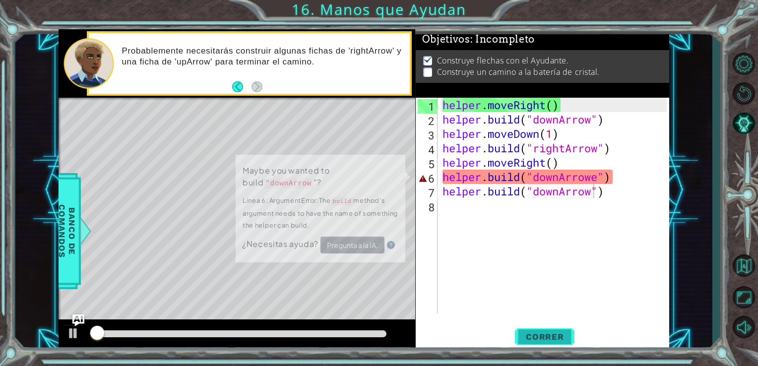
click at [543, 326] on button "Correr" at bounding box center [545, 336] width 60 height 25
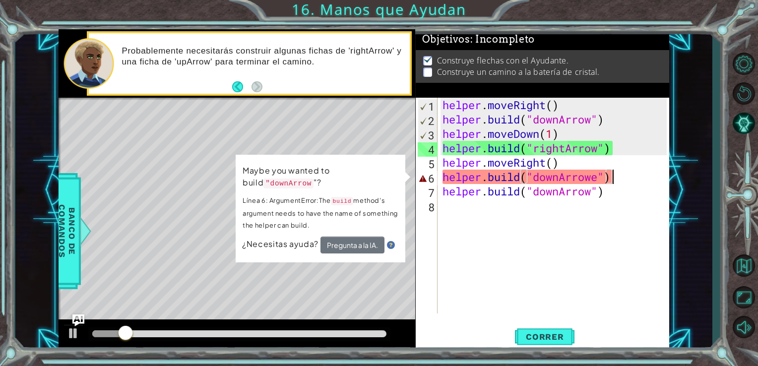
click at [629, 179] on div "helper . moveRight ( ) helper . build ( "downArrow" ) helper . moveDown ( 1 ) h…" at bounding box center [557, 220] width 232 height 245
type textarea "helper.build("downArrowe")"
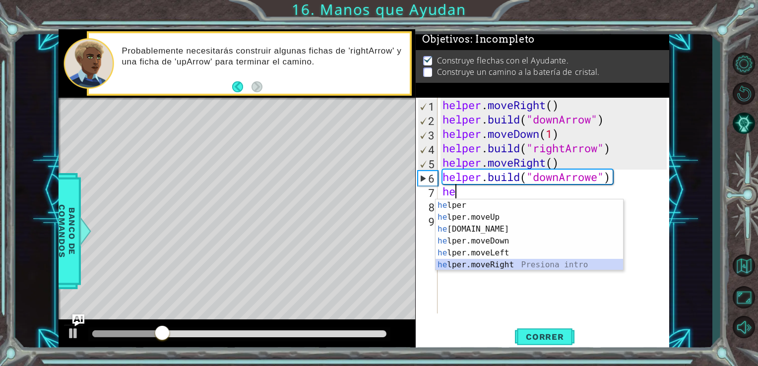
click at [516, 262] on div "he lper Presiona intro he lper.moveUp Presiona intro he lper.build Presiona int…" at bounding box center [530, 246] width 188 height 95
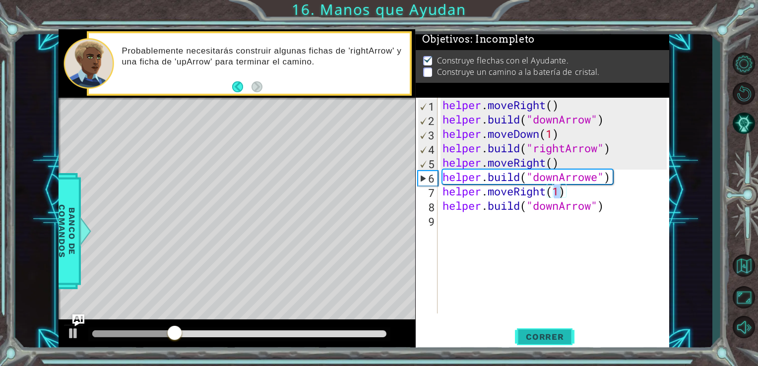
click at [545, 338] on span "Correr" at bounding box center [545, 337] width 58 height 10
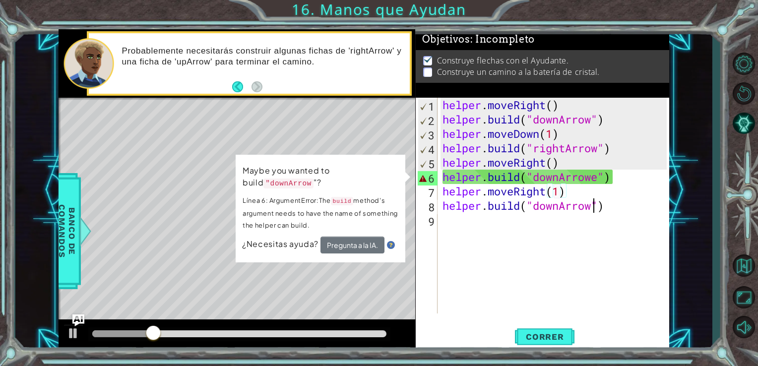
click at [593, 209] on div "helper . moveRight ( ) helper . build ( "downArrow" ) helper . moveDown ( 1 ) h…" at bounding box center [557, 220] width 232 height 245
click at [542, 212] on div "helper . moveRight ( ) helper . build ( "downArrow" ) helper . moveDown ( 1 ) h…" at bounding box center [557, 220] width 232 height 245
drag, startPoint x: 591, startPoint y: 213, endPoint x: 536, endPoint y: 208, distance: 55.3
click at [536, 208] on div "helper . moveRight ( ) helper . build ( "downArrow" ) helper . moveDown ( 1 ) h…" at bounding box center [557, 220] width 232 height 245
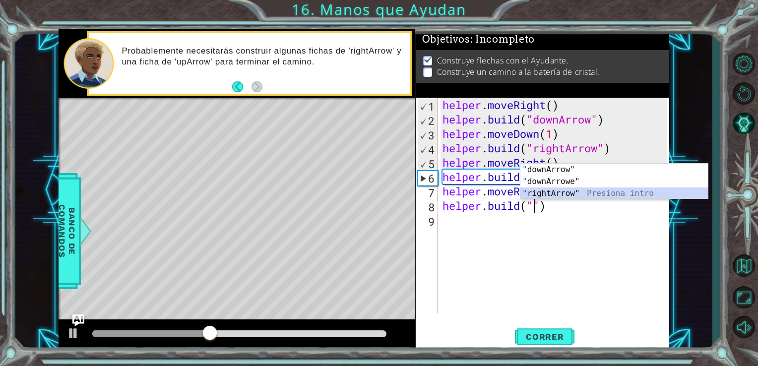
click at [546, 192] on div "" downArrow" Presiona intro " downArrowe" Presiona intro " rightArrow" Presiona…" at bounding box center [614, 194] width 188 height 60
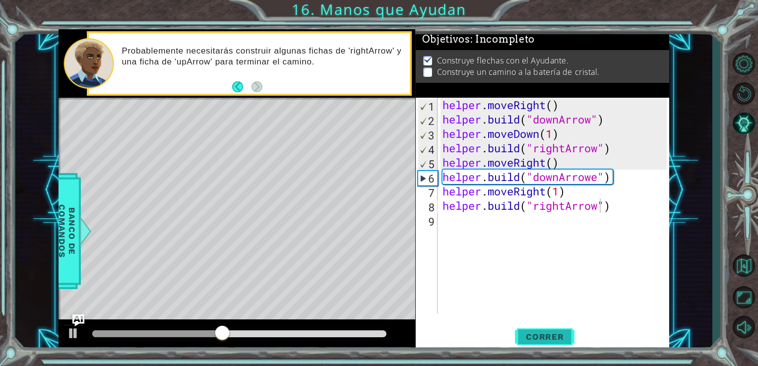
click at [547, 333] on span "Correr" at bounding box center [545, 337] width 58 height 10
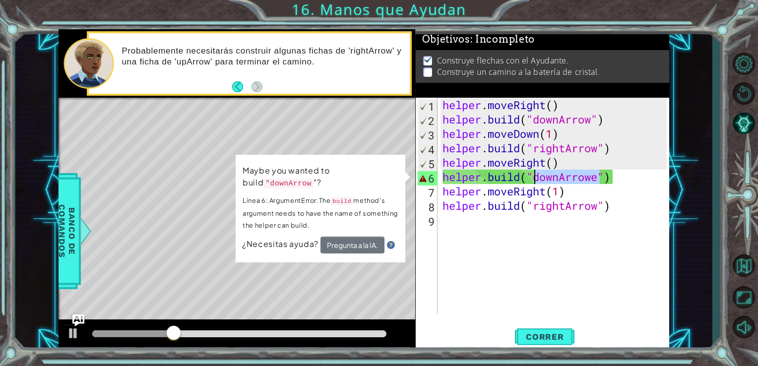
drag, startPoint x: 600, startPoint y: 181, endPoint x: 537, endPoint y: 174, distance: 63.9
click at [537, 174] on div "helper . moveRight ( ) helper . build ( "downArrow" ) helper . moveDown ( 1 ) h…" at bounding box center [557, 220] width 232 height 245
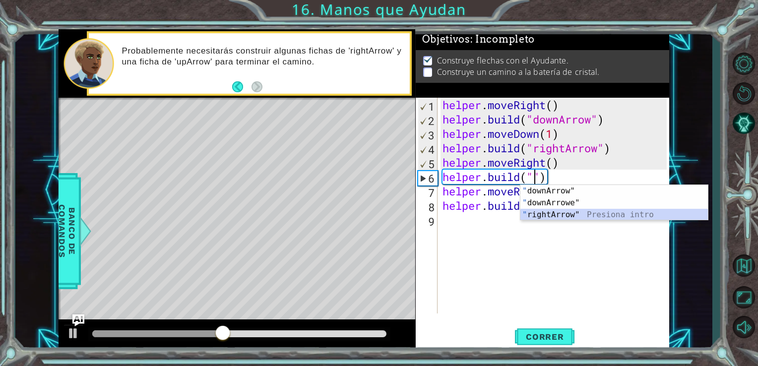
click at [568, 218] on div "" downArrow" Presiona intro " downArrowe" Presiona intro " rightArrow" Presiona…" at bounding box center [614, 215] width 188 height 60
type textarea "helper.build("rightArrow")"
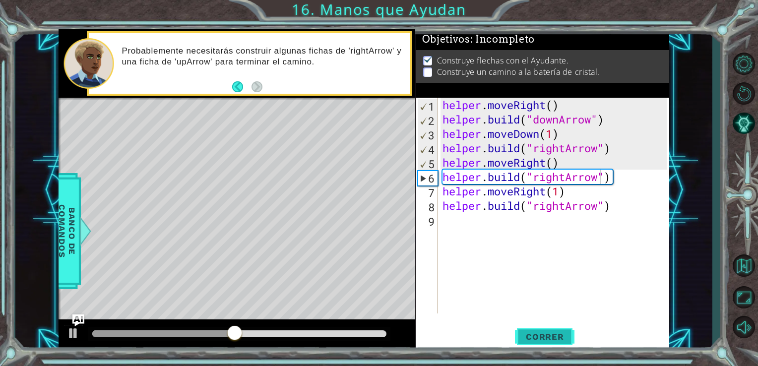
click at [552, 335] on span "Correr" at bounding box center [545, 337] width 58 height 10
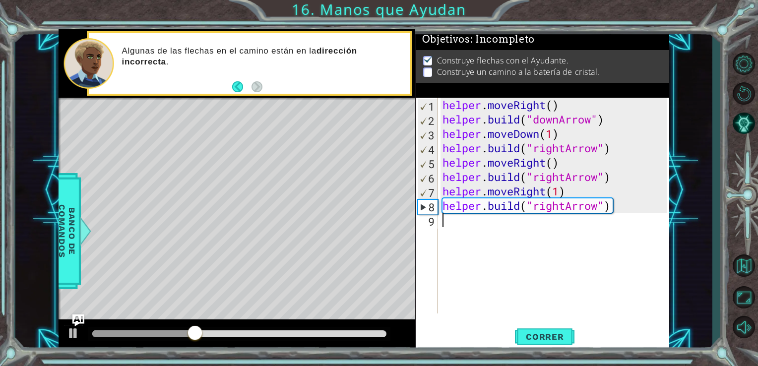
click at [634, 216] on div "helper . moveRight ( ) helper . build ( "downArrow" ) helper . moveDown ( 1 ) h…" at bounding box center [557, 220] width 232 height 245
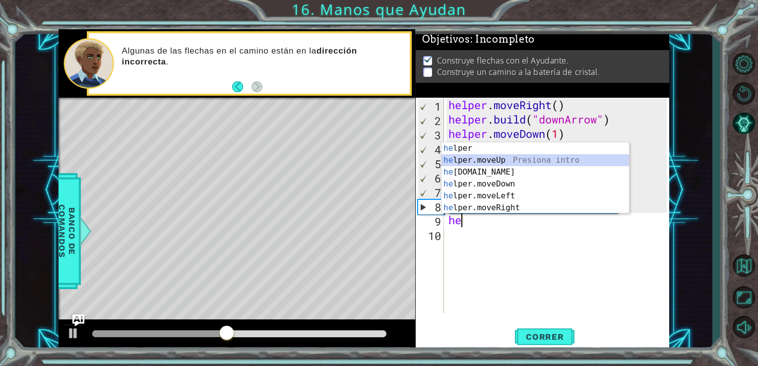
click at [566, 156] on div "he lper Presiona intro he lper.moveUp Presiona intro he lper.build Presiona int…" at bounding box center [536, 189] width 188 height 95
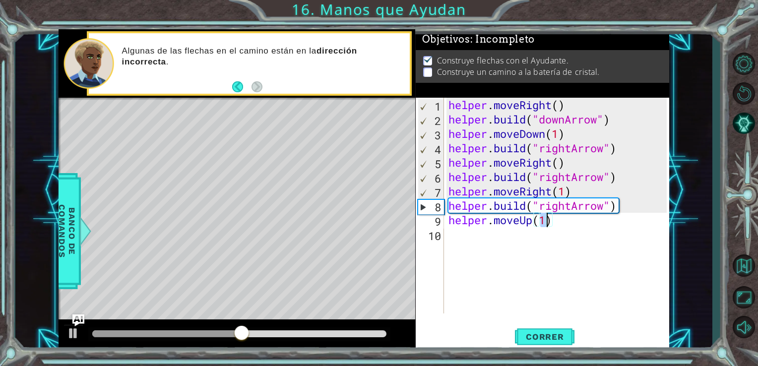
scroll to position [0, 4]
type textarea "helper.moveUp(3)"
click at [550, 328] on button "Correr" at bounding box center [545, 336] width 60 height 25
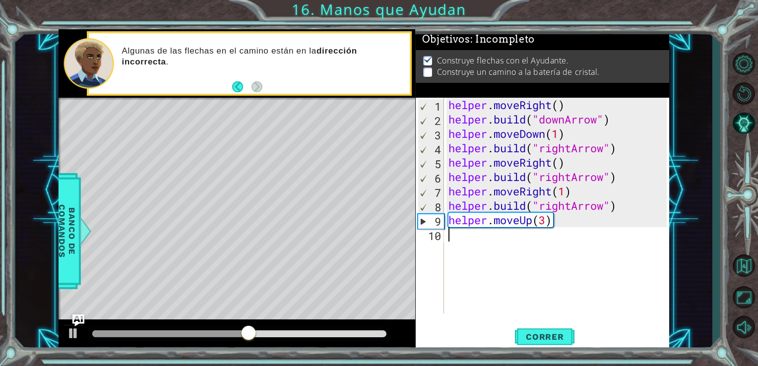
click at [568, 229] on div "helper . moveRight ( ) helper . build ( "downArrow" ) helper . moveDown ( 1 ) h…" at bounding box center [560, 220] width 226 height 245
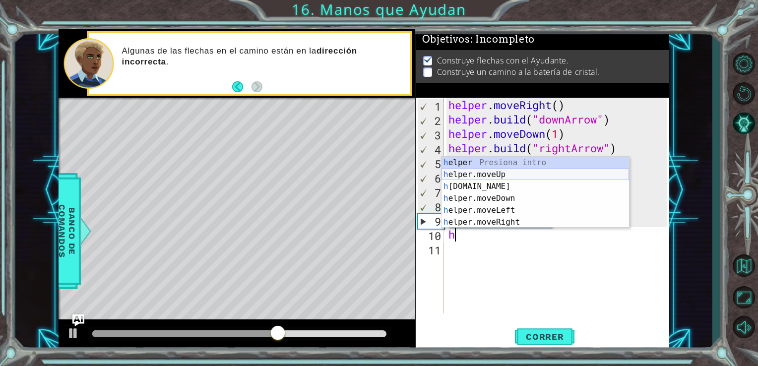
click at [495, 173] on div "h elper Presiona intro h elper.moveUp Presiona intro h elper.build Presiona int…" at bounding box center [536, 204] width 188 height 95
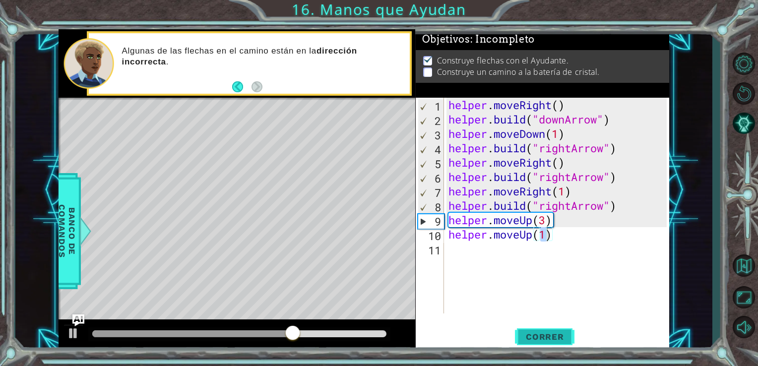
click at [547, 326] on button "Correr" at bounding box center [545, 336] width 60 height 25
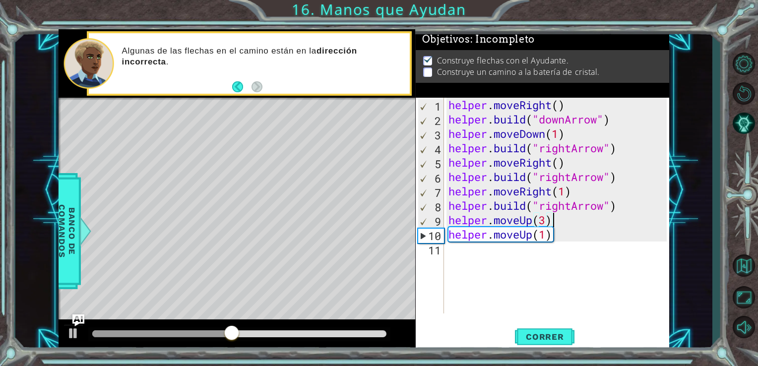
click at [578, 224] on div "helper . moveRight ( ) helper . build ( "downArrow" ) helper . moveDown ( 1 ) h…" at bounding box center [560, 220] width 226 height 245
type textarea "helper.moveUp(3)"
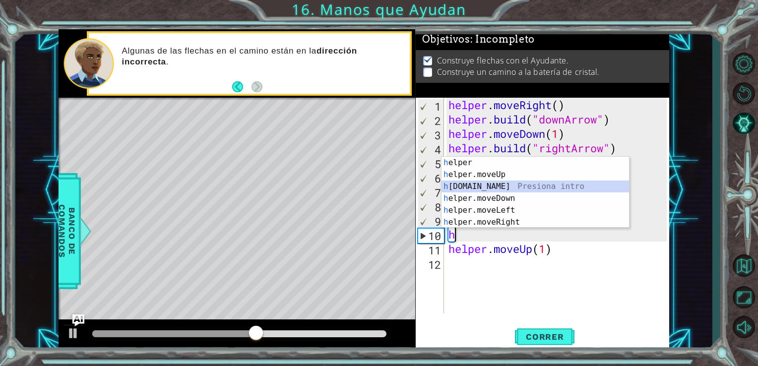
click at [524, 188] on div "h elper Presiona intro h elper.moveUp Presiona intro h elper.build Presiona int…" at bounding box center [536, 204] width 188 height 95
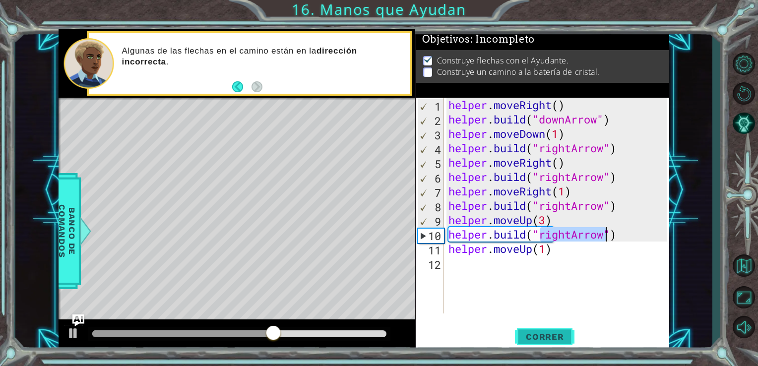
type textarea "helper.build("rightArrow")"
click at [562, 335] on span "Correr" at bounding box center [545, 337] width 58 height 10
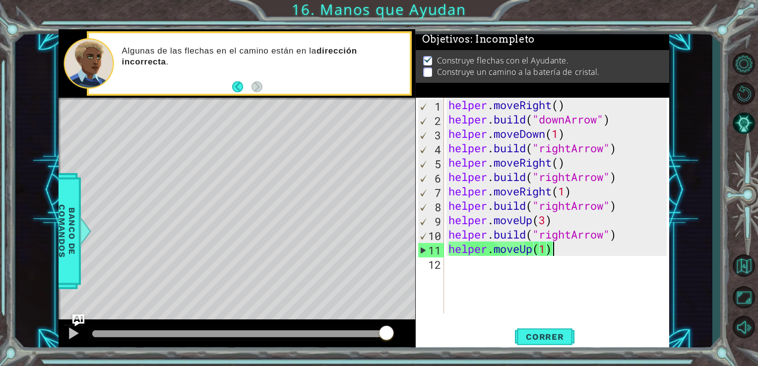
drag, startPoint x: 561, startPoint y: 254, endPoint x: 574, endPoint y: 250, distance: 13.0
click at [574, 250] on div "helper . moveRight ( ) helper . build ( "downArrow" ) helper . moveDown ( 1 ) h…" at bounding box center [560, 220] width 226 height 245
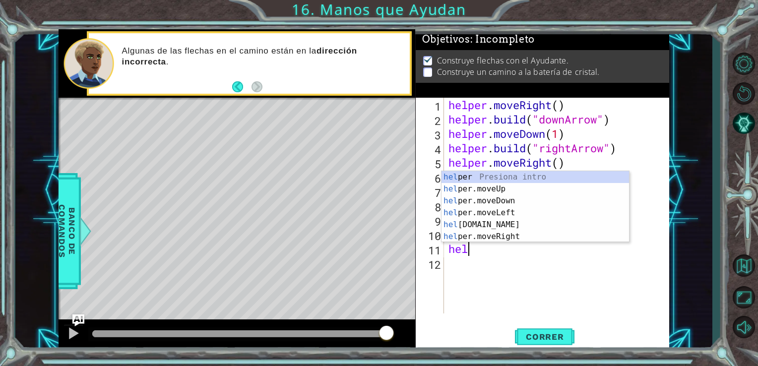
type textarea "h"
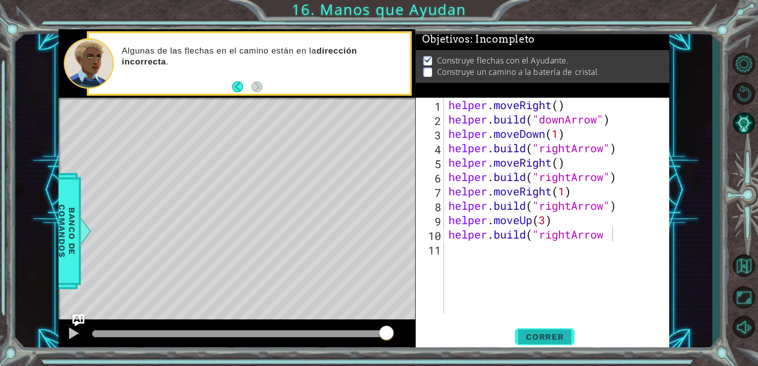
click at [554, 343] on button "Correr" at bounding box center [545, 336] width 60 height 25
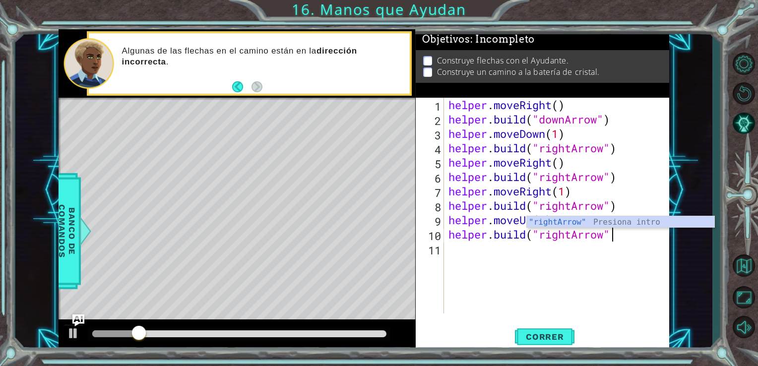
scroll to position [0, 7]
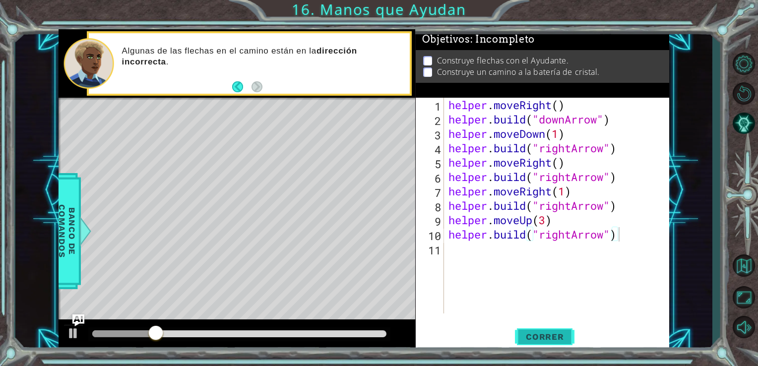
click at [544, 330] on button "Correr" at bounding box center [545, 336] width 60 height 25
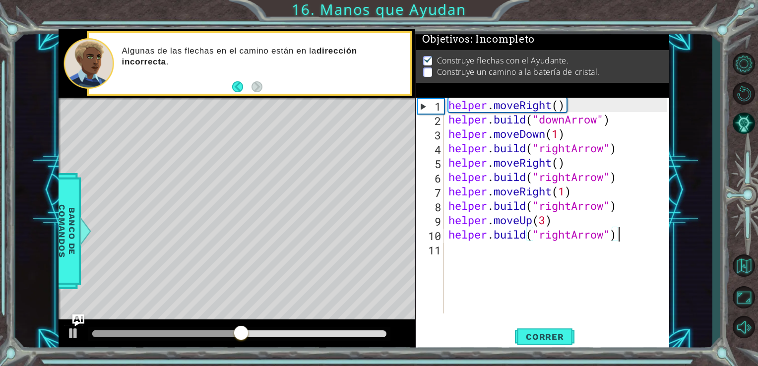
click at [591, 219] on div "helper . moveRight ( ) helper . build ( "downArrow" ) helper . moveDown ( 1 ) h…" at bounding box center [560, 220] width 226 height 245
type textarea "helper.moveUp(3)"
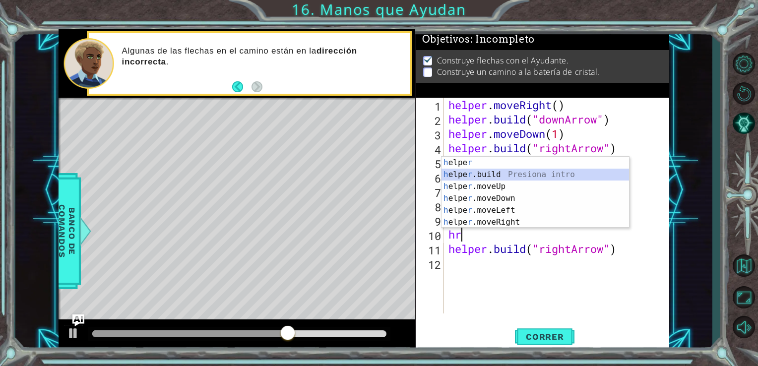
click at [523, 174] on div "h elpe r Presiona intro h elpe r .build Presiona intro h elpe r .moveUp Presion…" at bounding box center [536, 204] width 188 height 95
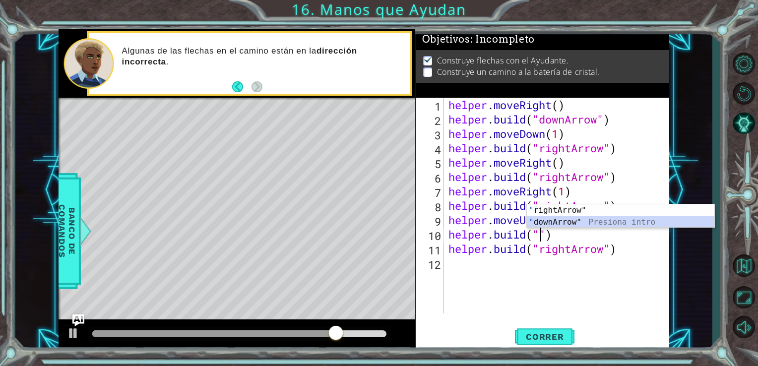
click at [584, 219] on div "" rightArrow" Presiona intro " downArrow" Presiona intro" at bounding box center [621, 228] width 188 height 48
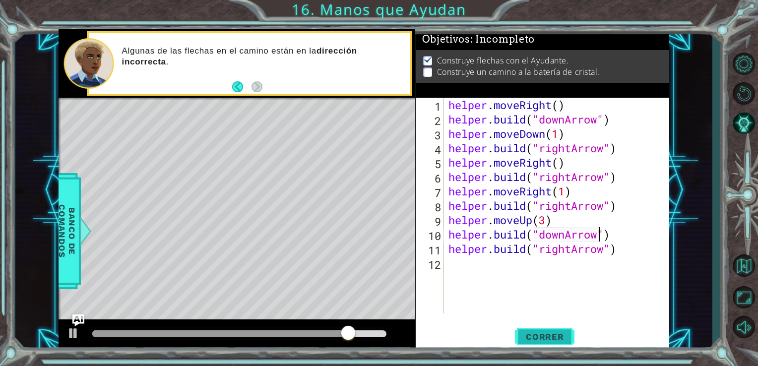
type textarea "helper.build("downArrow")"
click at [556, 334] on span "Correr" at bounding box center [545, 337] width 58 height 10
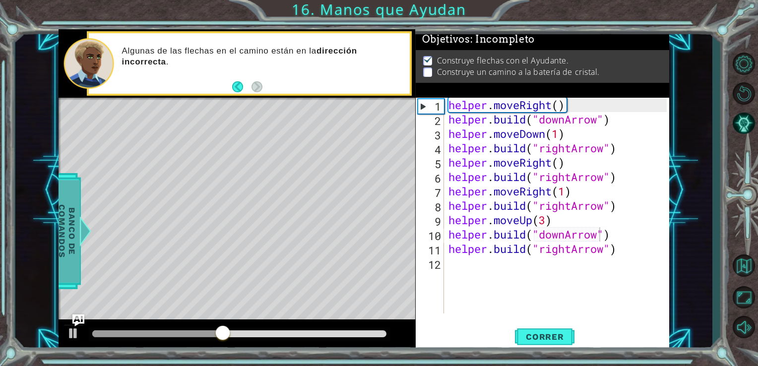
click at [68, 248] on span "Banco de comandos" at bounding box center [67, 231] width 26 height 103
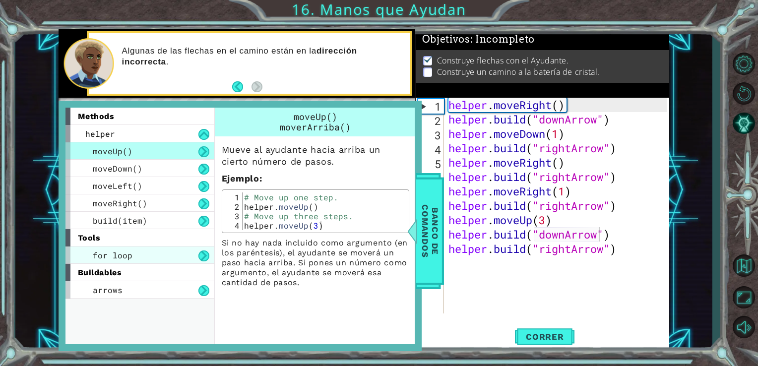
click at [177, 255] on div "for loop" at bounding box center [139, 255] width 149 height 17
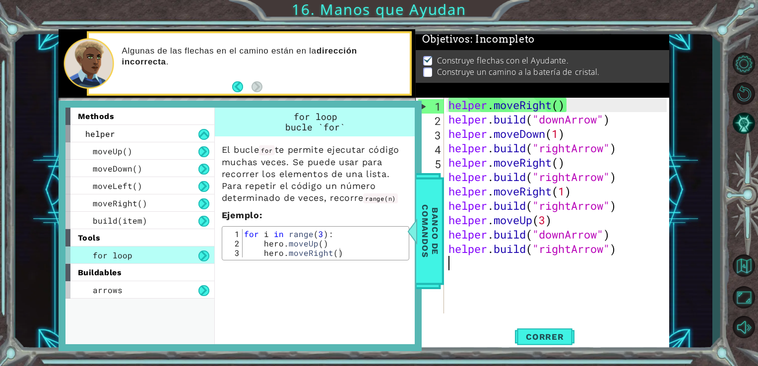
click at [504, 279] on div "helper . moveRight ( ) helper . build ( "downArrow" ) helper . moveDown ( 1 ) h…" at bounding box center [560, 220] width 226 height 245
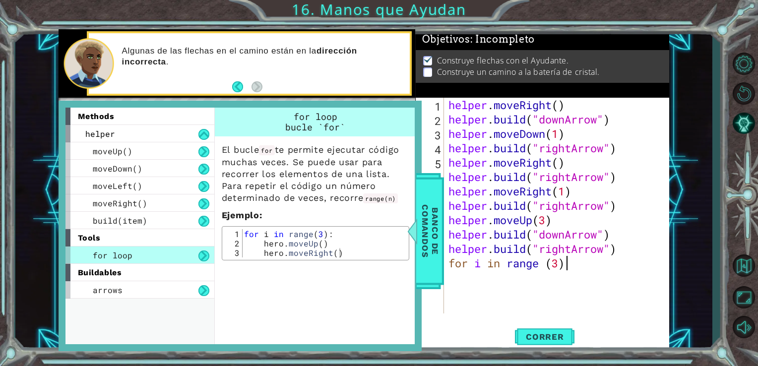
scroll to position [0, 4]
click at [530, 330] on button "Correr" at bounding box center [545, 336] width 60 height 25
type textarea "f"
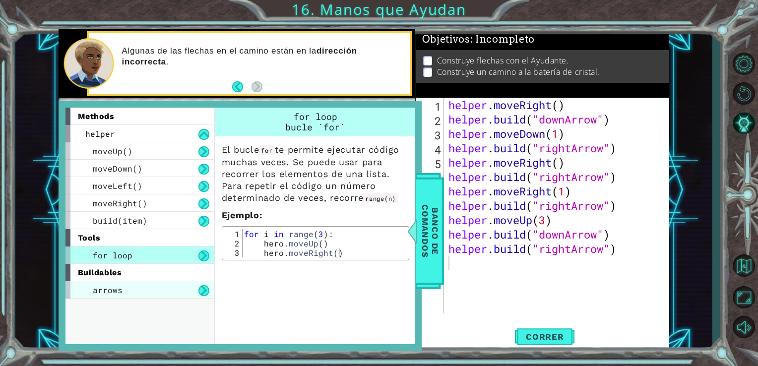
click at [162, 289] on div "arrows" at bounding box center [139, 289] width 149 height 17
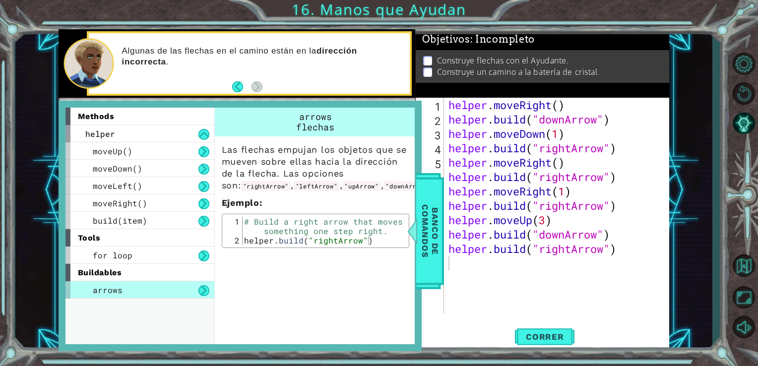
click at [162, 289] on div "arrows" at bounding box center [139, 289] width 149 height 17
click at [511, 266] on div "helper . moveRight ( ) helper . build ( "downArrow" ) helper . moveDown ( 1 ) h…" at bounding box center [560, 220] width 226 height 245
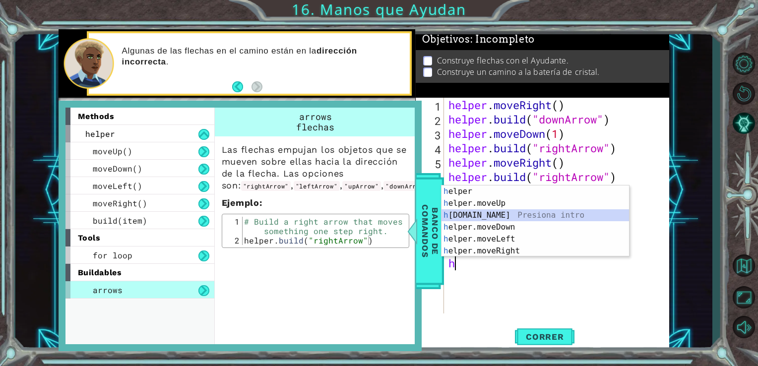
click at [505, 211] on div "h elper Presiona intro h elper.moveUp Presiona intro h elper.build Presiona int…" at bounding box center [536, 233] width 188 height 95
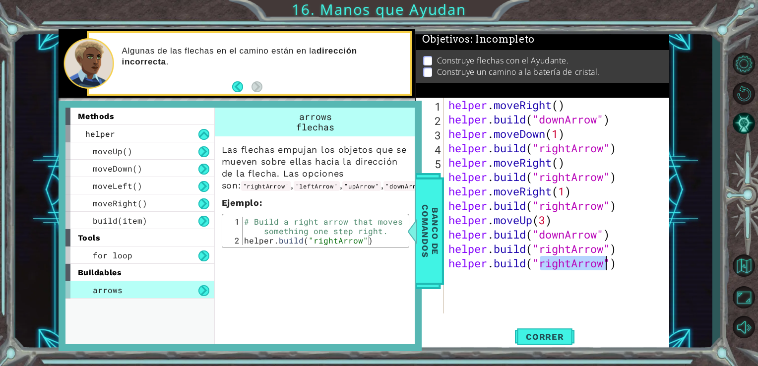
click at [567, 269] on div "helper . moveRight ( ) helper . build ( "downArrow" ) helper . moveDown ( 1 ) h…" at bounding box center [557, 206] width 220 height 216
click at [554, 264] on div "helper . moveRight ( ) helper . build ( "downArrow" ) helper . moveDown ( 1 ) h…" at bounding box center [560, 220] width 226 height 245
type textarea "helper.build("upArrow")"
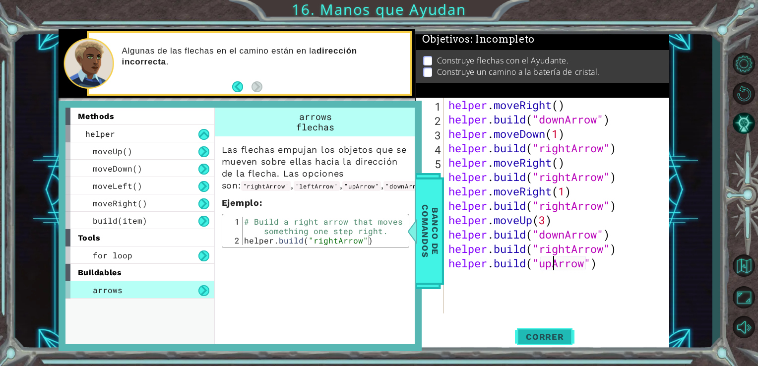
click at [553, 328] on button "Correr" at bounding box center [545, 336] width 60 height 25
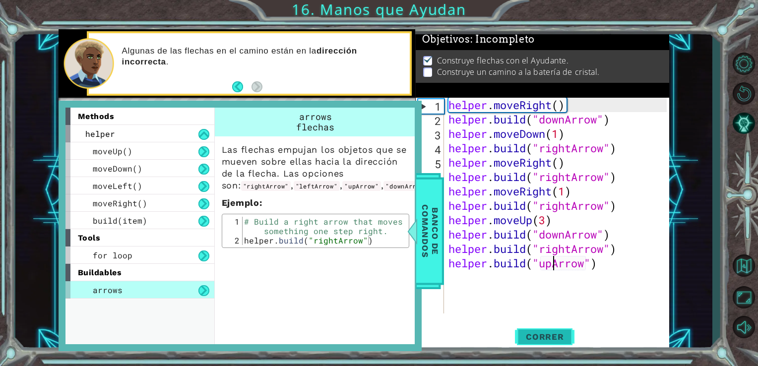
click at [559, 341] on span "Correr" at bounding box center [545, 337] width 58 height 10
click at [583, 287] on div "helper . moveRight ( ) helper . build ( "downArrow" ) helper . moveDown ( 1 ) h…" at bounding box center [560, 220] width 226 height 245
click at [585, 108] on div "helper . moveRight ( ) helper . build ( "downArrow" ) helper . moveDown ( 1 ) h…" at bounding box center [560, 220] width 226 height 245
type textarea "helper.moveRight()"
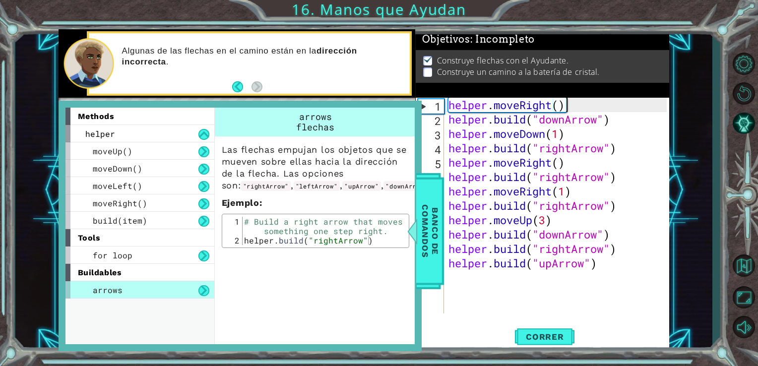
click at [589, 273] on div "helper . moveRight ( ) helper . build ( "downArrow" ) helper . moveDown ( 1 ) h…" at bounding box center [560, 220] width 226 height 245
click at [417, 243] on div at bounding box center [412, 231] width 12 height 30
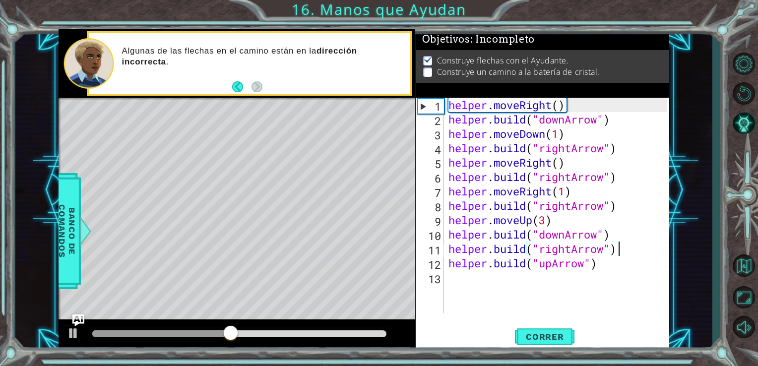
click at [635, 250] on div "helper . moveRight ( ) helper . build ( "downArrow" ) helper . moveDown ( 1 ) h…" at bounding box center [560, 220] width 226 height 245
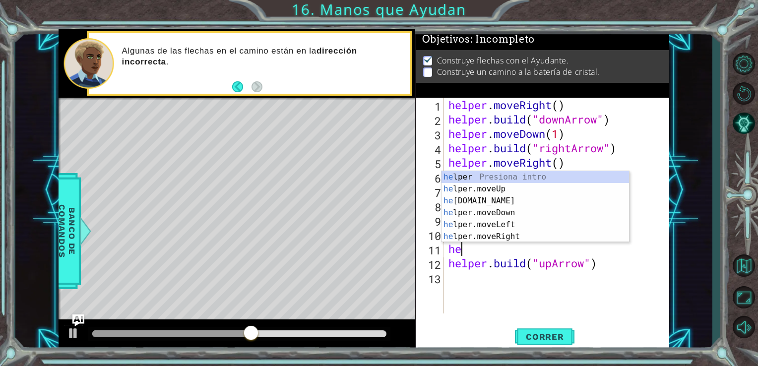
type textarea "h"
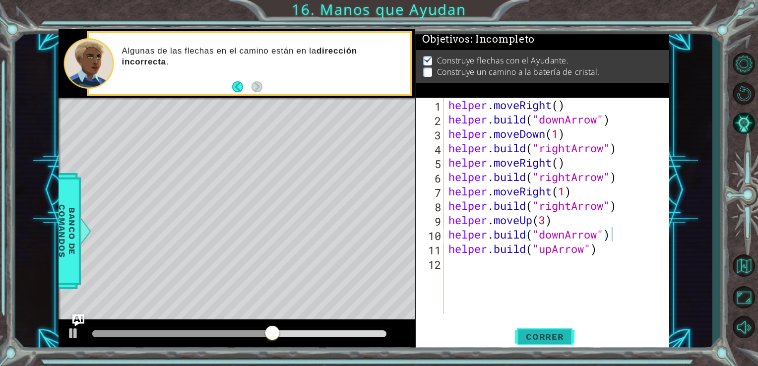
click at [554, 340] on span "Correr" at bounding box center [545, 337] width 58 height 10
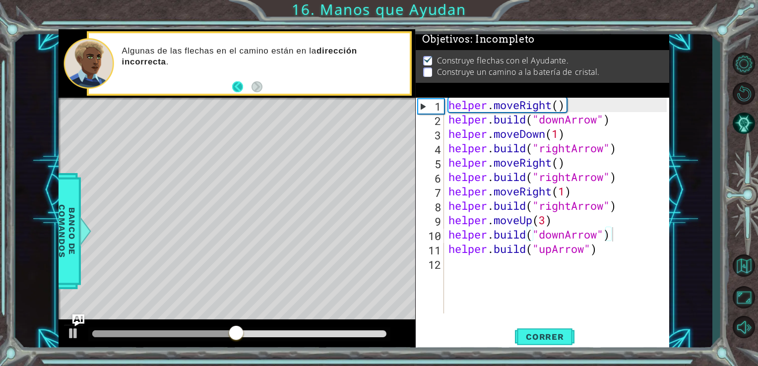
click at [243, 88] on button "Back" at bounding box center [241, 86] width 19 height 11
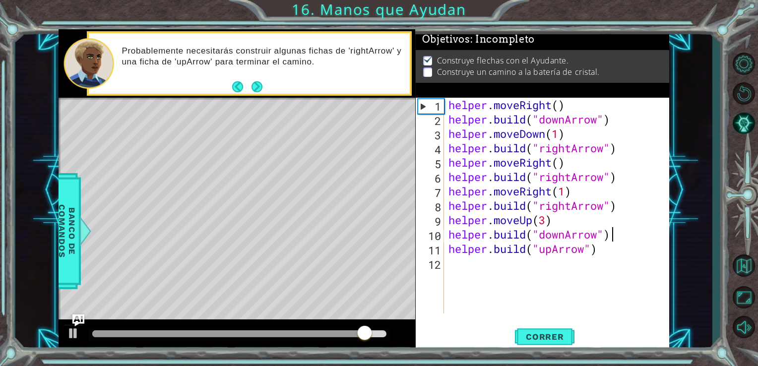
click at [623, 249] on div "helper . moveRight ( ) helper . build ( "downArrow" ) helper . moveDown ( 1 ) h…" at bounding box center [560, 220] width 226 height 245
click at [621, 237] on div "helper . moveRight ( ) helper . build ( "downArrow" ) helper . moveDown ( 1 ) h…" at bounding box center [560, 220] width 226 height 245
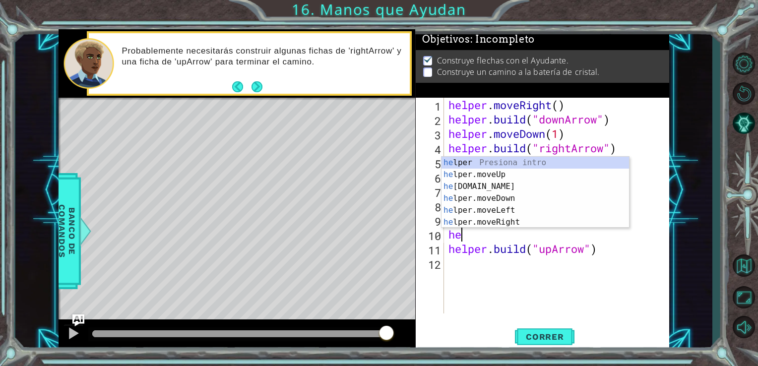
type textarea "h"
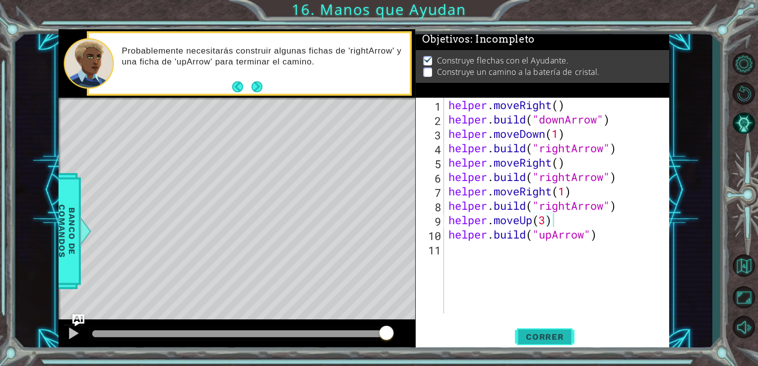
click at [536, 335] on span "Correr" at bounding box center [545, 337] width 58 height 10
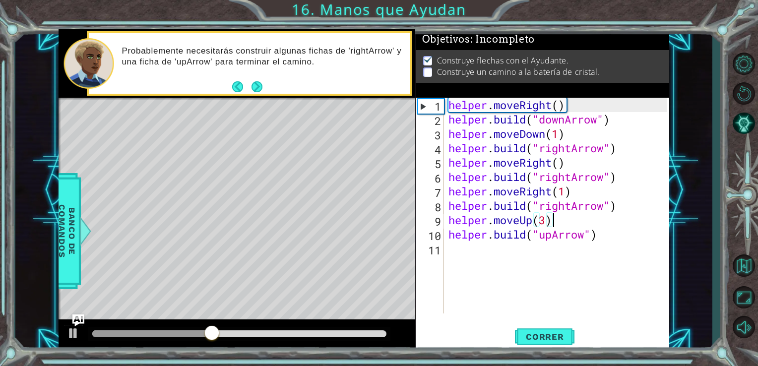
click at [572, 227] on div "helper . moveRight ( ) helper . build ( "downArrow" ) helper . moveDown ( 1 ) h…" at bounding box center [560, 220] width 226 height 245
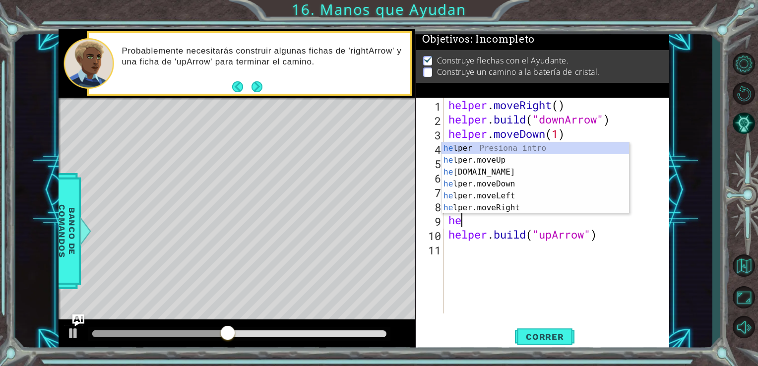
type textarea "h"
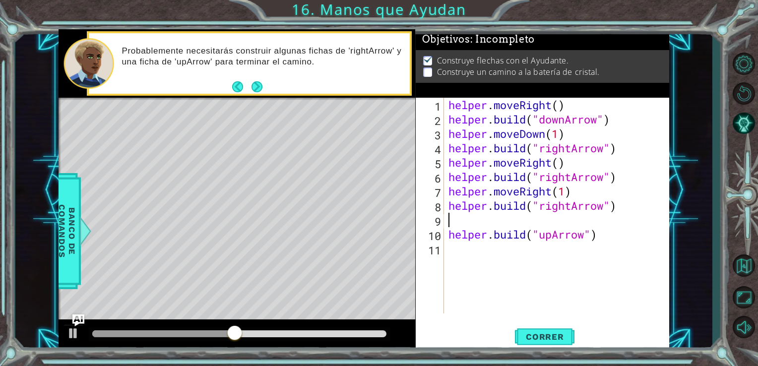
type textarea "helper.build("rightArrow")"
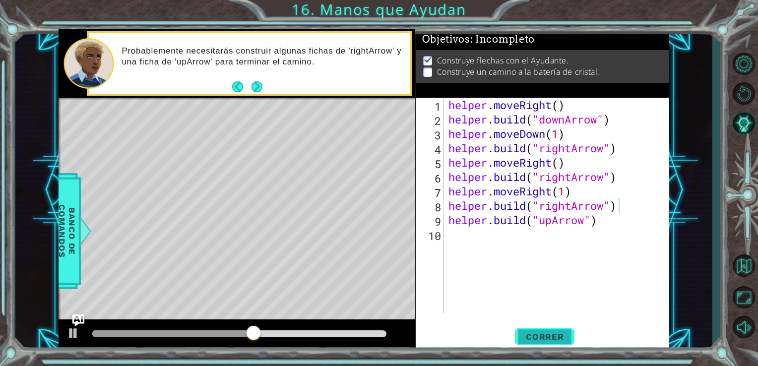
click at [545, 337] on span "Correr" at bounding box center [545, 337] width 58 height 10
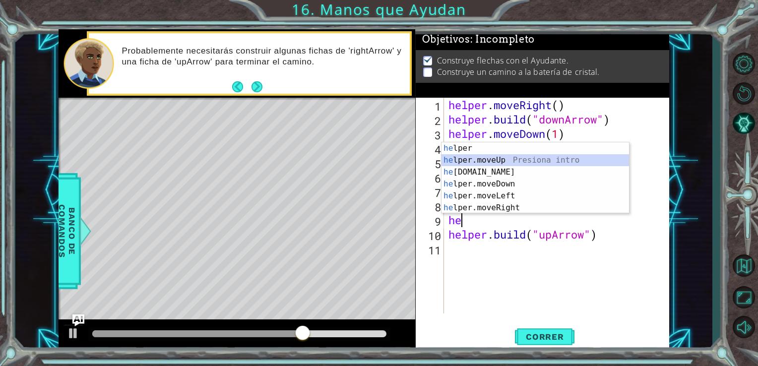
click at [571, 158] on div "he lper Presiona intro he lper.moveUp Presiona intro he lper.build Presiona int…" at bounding box center [536, 189] width 188 height 95
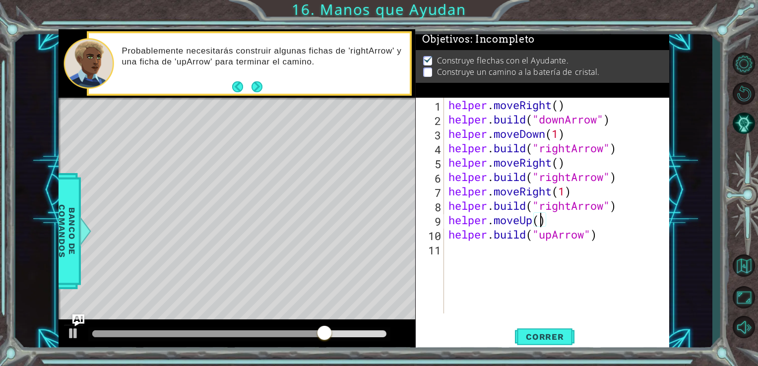
scroll to position [0, 4]
click at [546, 338] on span "Correr" at bounding box center [545, 337] width 58 height 10
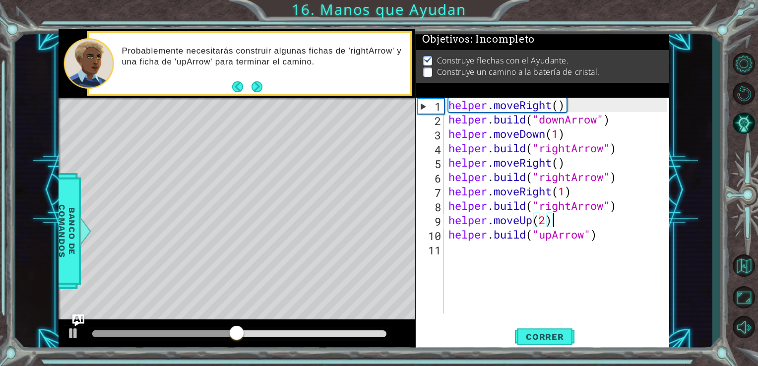
click at [572, 225] on div "helper . moveRight ( ) helper . build ( "downArrow" ) helper . moveDown ( 1 ) h…" at bounding box center [560, 220] width 226 height 245
click at [615, 234] on div "helper . moveRight ( ) helper . build ( "downArrow" ) helper . moveDown ( 1 ) h…" at bounding box center [560, 220] width 226 height 245
click at [229, 80] on div "Probablemente necesitarás construir algunas fichas de 'rightArrow' y una ficha …" at bounding box center [262, 64] width 295 height 46
click at [233, 83] on button "Back" at bounding box center [241, 86] width 19 height 11
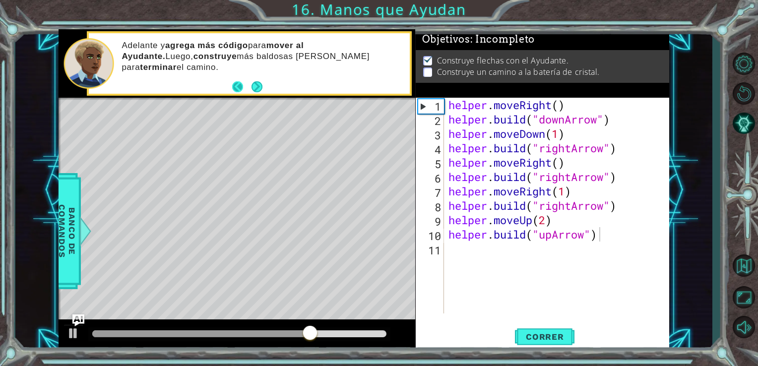
click at [235, 82] on button "Back" at bounding box center [241, 86] width 19 height 11
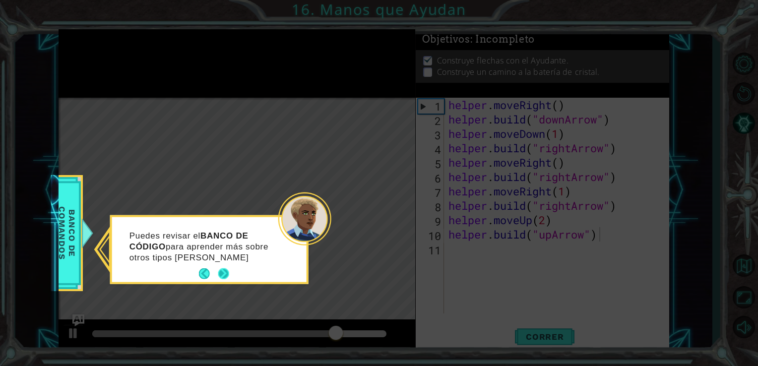
click at [228, 268] on button "Next" at bounding box center [223, 273] width 11 height 11
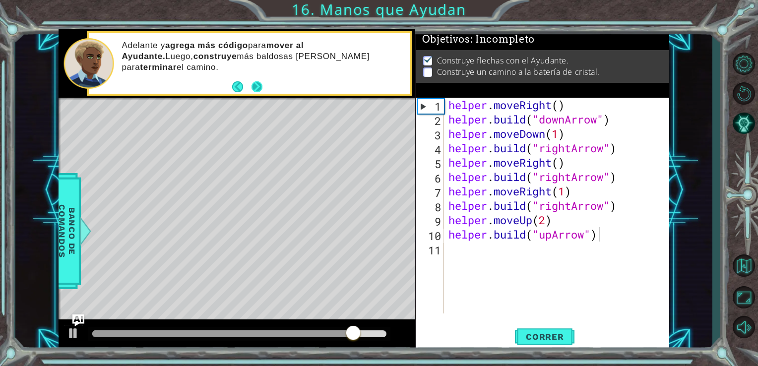
click at [257, 92] on button "Next" at bounding box center [256, 86] width 11 height 11
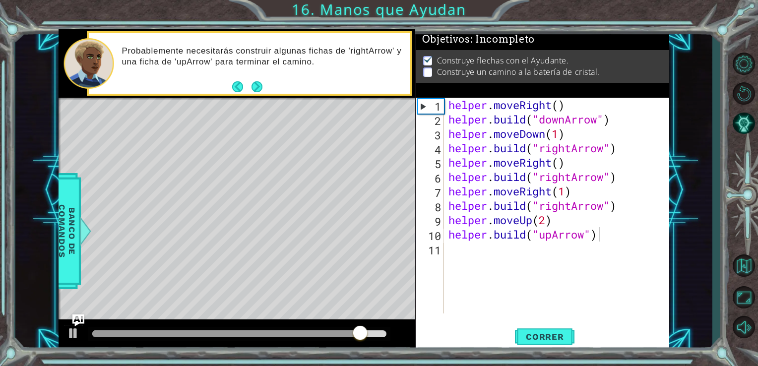
click at [257, 92] on button "Next" at bounding box center [257, 86] width 11 height 11
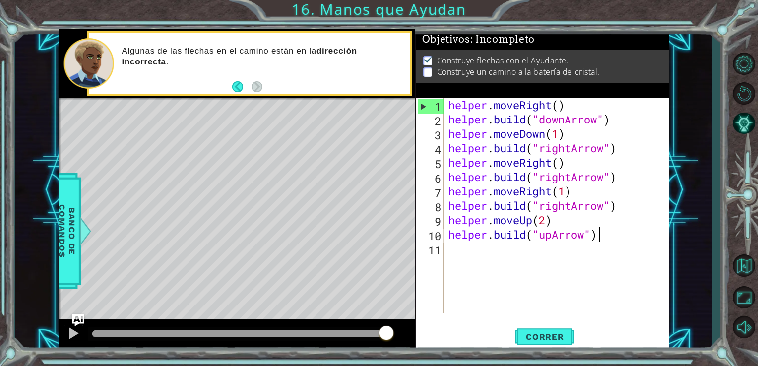
click at [435, 105] on div "1" at bounding box center [431, 106] width 26 height 14
click at [556, 111] on div "helper . moveRight ( ) helper . build ( "downArrow" ) helper . moveDown ( 1 ) h…" at bounding box center [560, 220] width 226 height 245
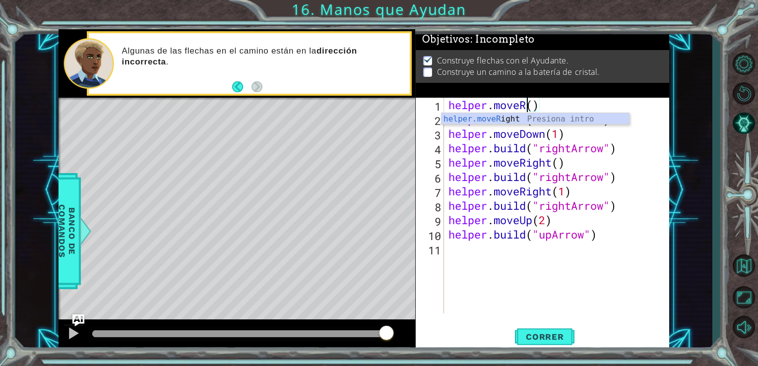
scroll to position [0, 3]
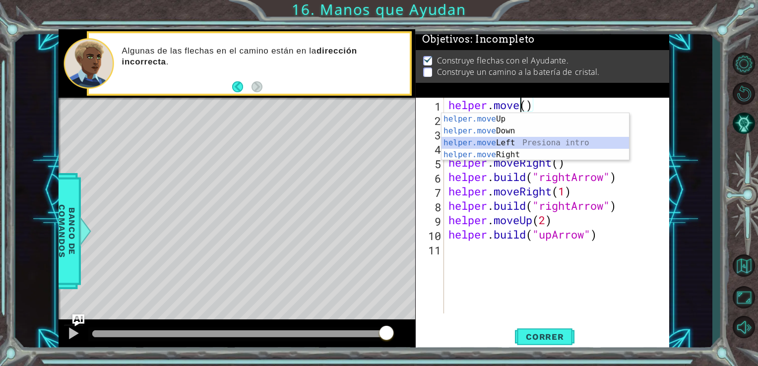
click at [488, 140] on div "helper.move Up Presiona intro helper.move Down Presiona intro helper.move Left …" at bounding box center [536, 148] width 188 height 71
type textarea "helper.moveLeft(1)"
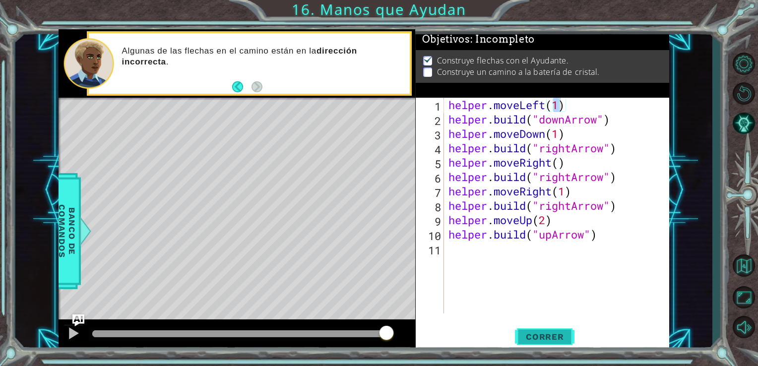
click at [534, 341] on span "Correr" at bounding box center [545, 337] width 58 height 10
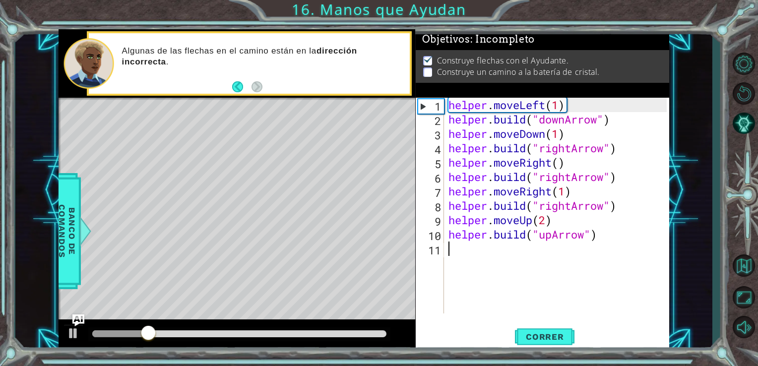
click at [597, 271] on div "helper . moveLeft ( 1 ) helper . build ( "downArrow" ) helper . moveDown ( 1 ) …" at bounding box center [560, 220] width 226 height 245
click at [565, 334] on span "Correr" at bounding box center [545, 337] width 58 height 10
click at [527, 42] on span ": Incompleto" at bounding box center [502, 39] width 65 height 12
click at [546, 111] on div "helper . moveLeft ( 1 ) helper . build ( "downArrow" ) helper . moveDown ( 1 ) …" at bounding box center [560, 220] width 226 height 245
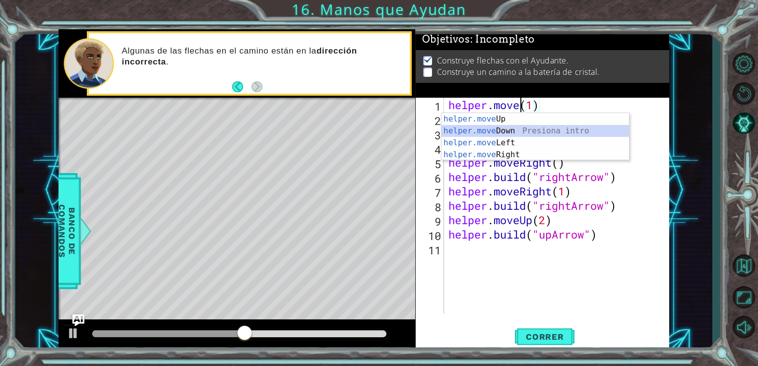
click at [512, 128] on div "helper.move Up Presiona intro helper.move Down Presiona intro helper.move Left …" at bounding box center [536, 148] width 188 height 71
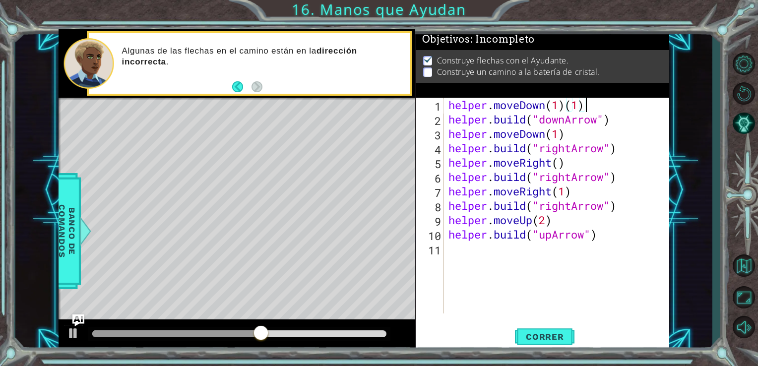
click at [598, 108] on div "helper . moveDown ( 1 ) ( 1 ) helper . build ( "downArrow" ) helper . moveDown …" at bounding box center [560, 220] width 226 height 245
click at [524, 337] on span "Correr" at bounding box center [545, 337] width 58 height 10
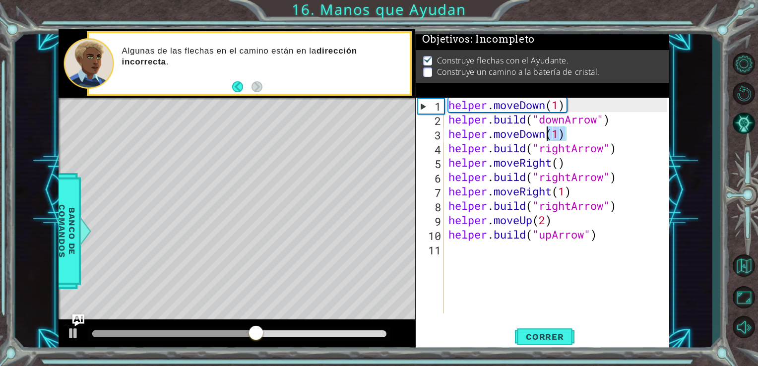
drag, startPoint x: 570, startPoint y: 132, endPoint x: 548, endPoint y: 133, distance: 22.3
click at [548, 133] on div "helper . moveDown ( 1 ) helper . build ( "downArrow" ) helper . moveDown ( 1 ) …" at bounding box center [560, 220] width 226 height 245
click at [548, 133] on div "helper . moveDown ( 1 ) helper . build ( "downArrow" ) helper . moveDown ( 1 ) …" at bounding box center [557, 206] width 220 height 216
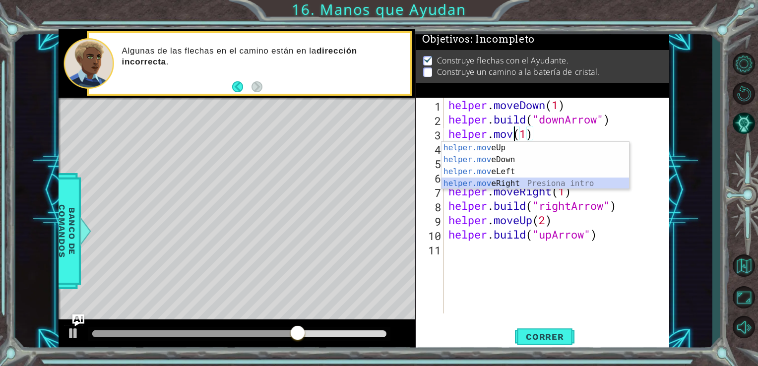
click at [522, 182] on div "helper.mov eUp Presiona intro helper.mov eDown Presiona intro helper.mov eLeft …" at bounding box center [536, 177] width 188 height 71
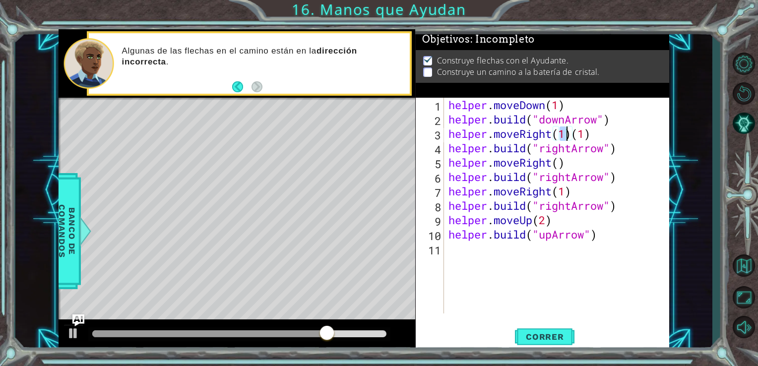
click at [613, 133] on div "helper . moveDown ( 1 ) helper . build ( "downArrow" ) helper . moveRight ( 1 )…" at bounding box center [560, 220] width 226 height 245
click at [538, 336] on span "Correr" at bounding box center [545, 337] width 58 height 10
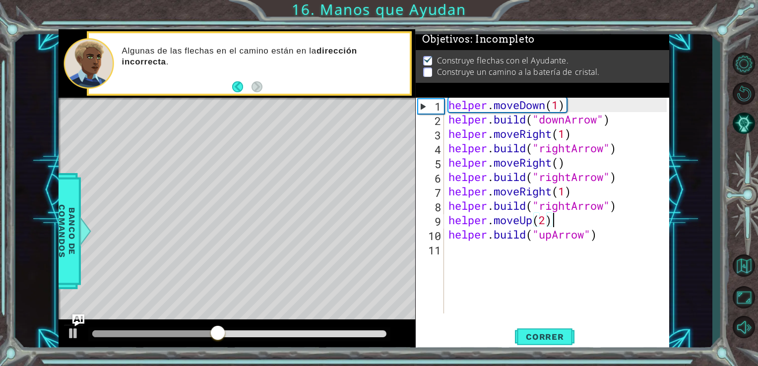
click at [616, 226] on div "helper . moveDown ( 1 ) helper . build ( "downArrow" ) helper . moveRight ( 1 )…" at bounding box center [560, 220] width 226 height 245
click at [543, 332] on span "Correr" at bounding box center [545, 337] width 58 height 10
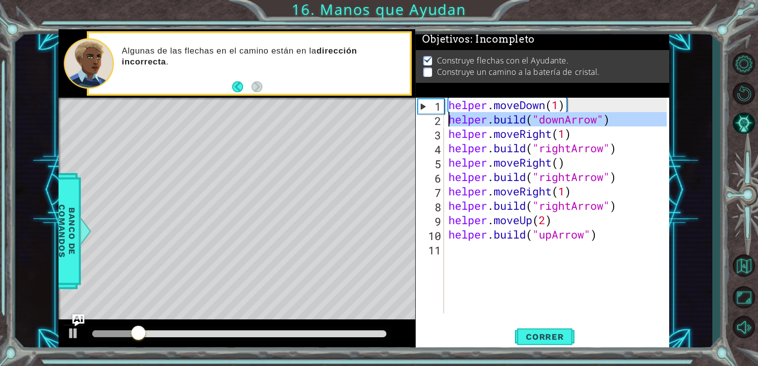
click at [422, 118] on div "2" at bounding box center [431, 121] width 26 height 14
type textarea "helper.build("downArrow")"
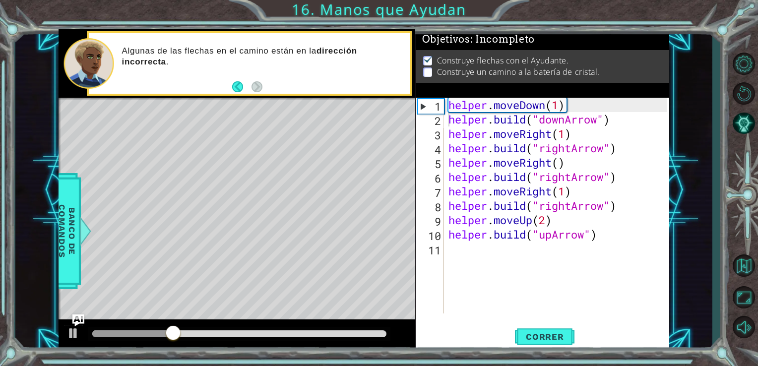
click at [427, 72] on p at bounding box center [427, 71] width 9 height 9
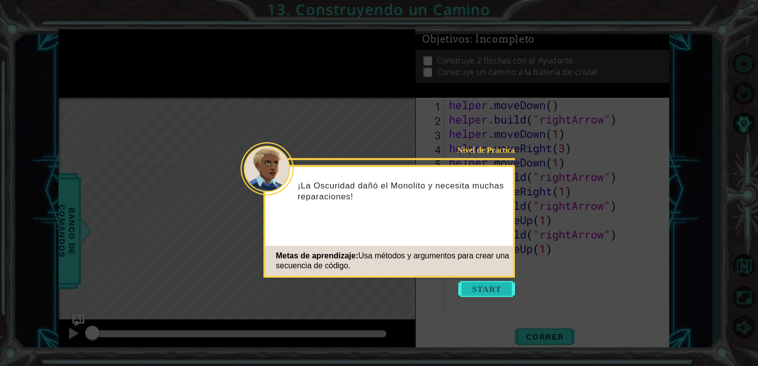
click at [499, 289] on button "Start" at bounding box center [486, 289] width 57 height 16
click at [469, 283] on button "Start" at bounding box center [486, 289] width 57 height 16
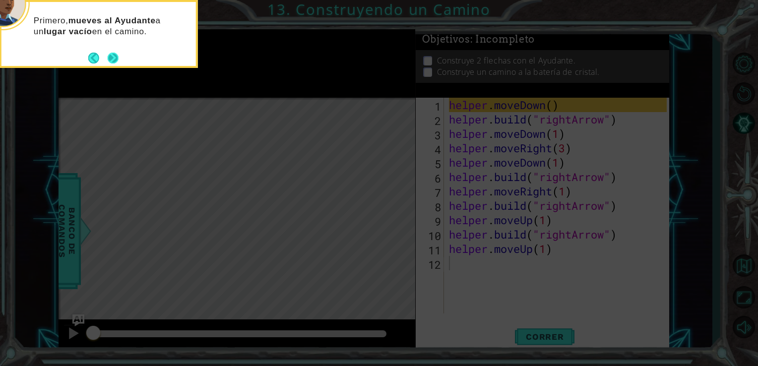
click at [118, 58] on button "Next" at bounding box center [113, 58] width 12 height 12
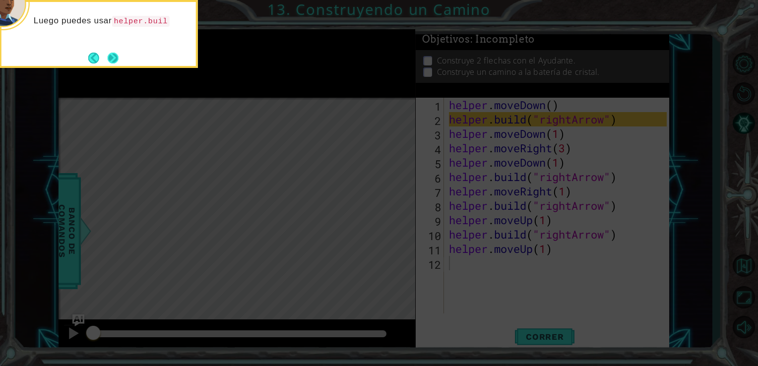
click at [114, 53] on button "Next" at bounding box center [112, 57] width 11 height 11
